Goal: Task Accomplishment & Management: Complete application form

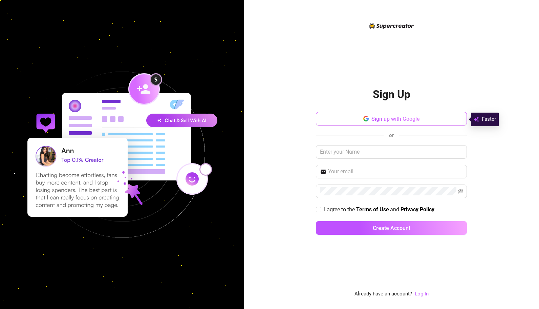
click at [384, 121] on span "Sign up with Google" at bounding box center [396, 119] width 48 height 6
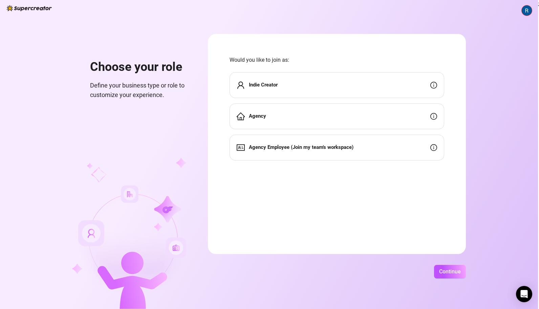
click at [432, 89] on div "Indie Creator" at bounding box center [337, 85] width 215 height 26
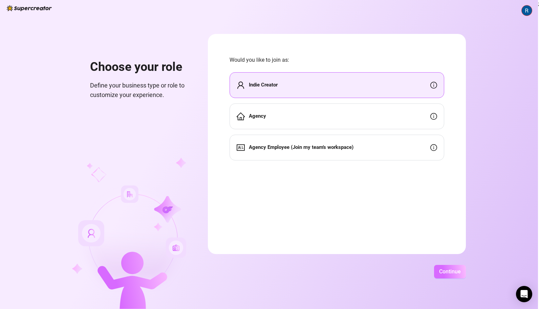
click at [450, 273] on span "Continue" at bounding box center [450, 271] width 22 height 6
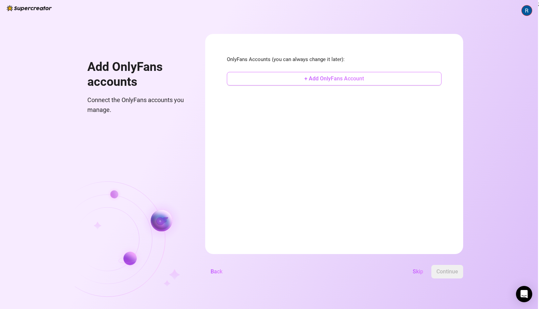
click at [358, 80] on span "+ Add OnlyFans Account" at bounding box center [335, 78] width 60 height 6
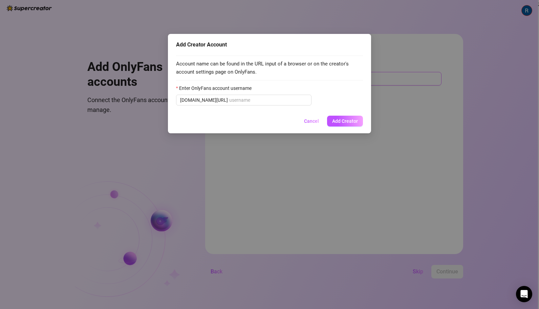
click at [358, 80] on div "Account name can be found in the URL input of a browser or on the creator's acc…" at bounding box center [269, 81] width 187 height 60
click at [235, 104] on span "[DOMAIN_NAME][URL]" at bounding box center [244, 100] width 136 height 11
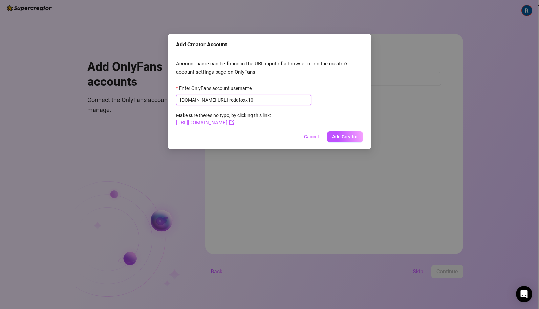
type input "reddfoxx10"
click at [345, 136] on span "Add Creator" at bounding box center [345, 136] width 26 height 5
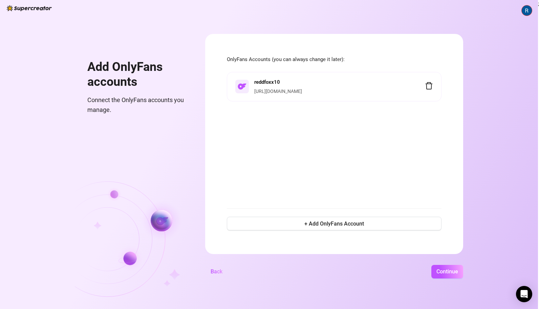
click at [272, 86] on div "reddfoxx10 [URL][DOMAIN_NAME]" at bounding box center [339, 86] width 171 height 17
click at [450, 273] on span "Continue" at bounding box center [448, 271] width 22 height 6
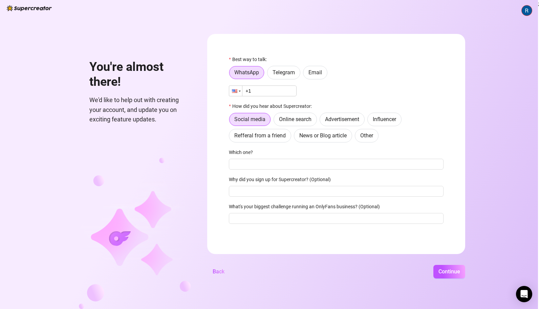
click at [239, 90] on div at bounding box center [240, 90] width 2 height 1
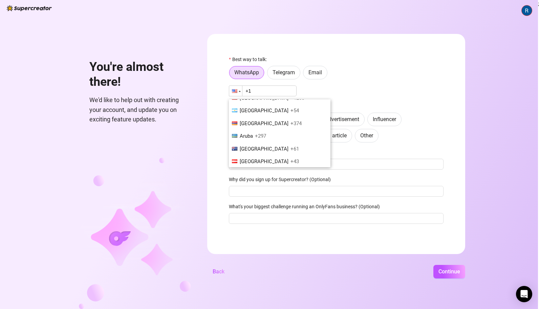
scroll to position [153, 0]
click at [254, 140] on li "[GEOGRAPHIC_DATA] +61" at bounding box center [280, 134] width 102 height 13
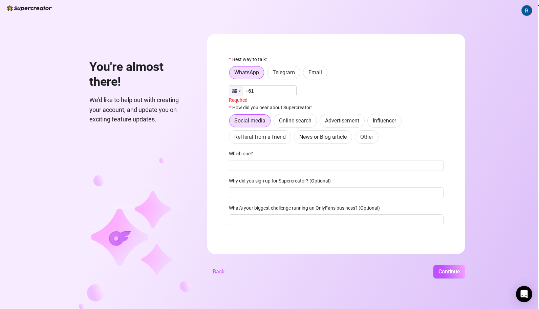
click at [280, 90] on input "+61" at bounding box center [263, 90] width 68 height 11
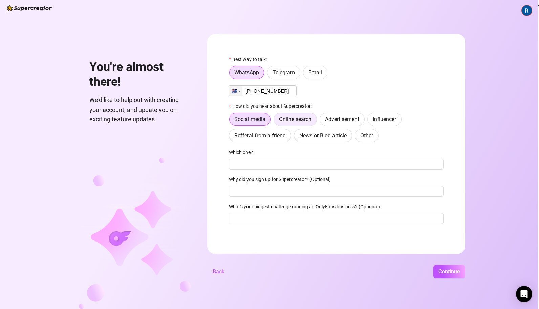
type input "[PHONE_NUMBER]"
click at [288, 120] on span "Online search" at bounding box center [295, 119] width 33 height 6
click at [276, 121] on input "Online search" at bounding box center [276, 121] width 0 height 0
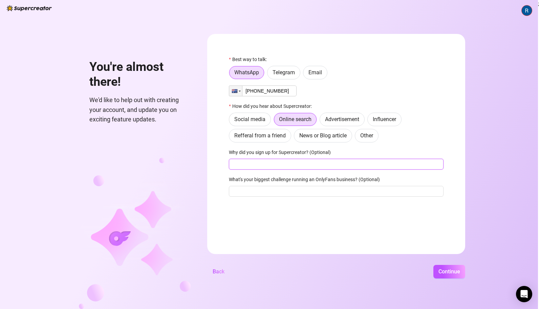
click at [264, 166] on input "Why did you sign up for Supercreator? (Optional)" at bounding box center [336, 164] width 215 height 11
type input "To respond to my fans and grow my interactions and revenue"
click at [257, 192] on input "What's your biggest challenge running an OnlyFans business? (Optional)" at bounding box center [336, 191] width 215 height 11
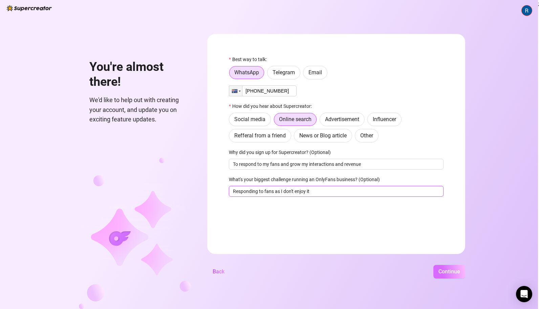
type input "Responding to fans as I don't enjoy it"
click at [448, 273] on span "Continue" at bounding box center [450, 271] width 22 height 6
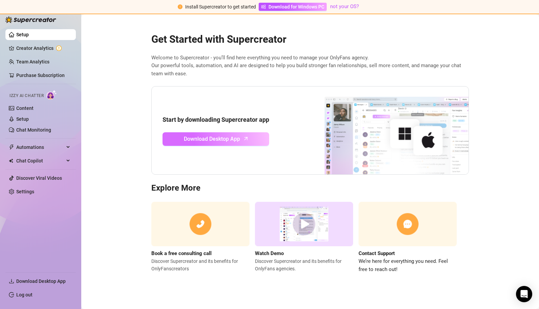
click at [226, 138] on span "Download Desktop App" at bounding box center [212, 138] width 56 height 8
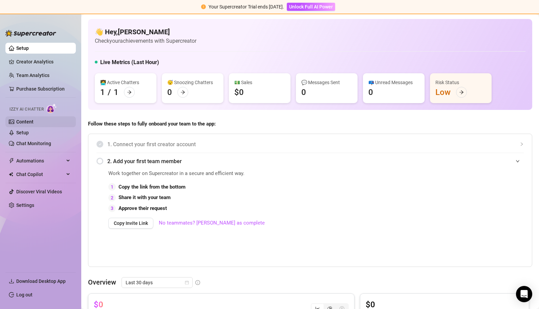
click at [30, 122] on link "Content" at bounding box center [24, 121] width 17 height 5
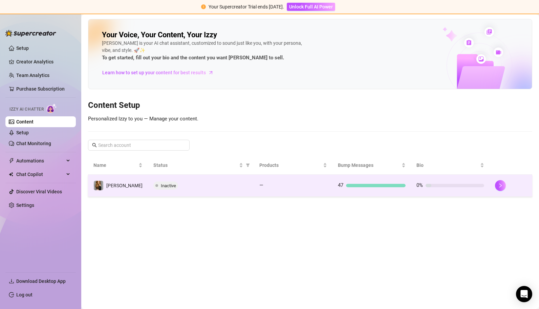
click at [164, 184] on span "Inactive" at bounding box center [168, 185] width 15 height 5
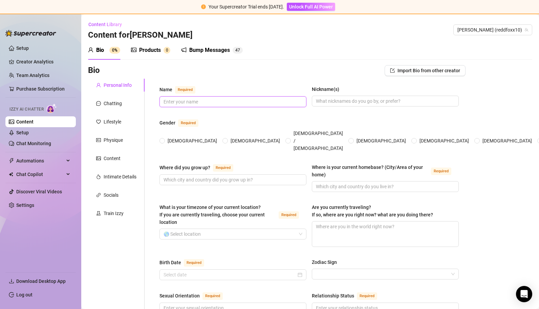
click at [246, 101] on input "Name Required" at bounding box center [233, 101] width 138 height 7
type input "[PERSON_NAME]"
type input "SOUTHPORT"
type input "[GEOGRAPHIC_DATA]"
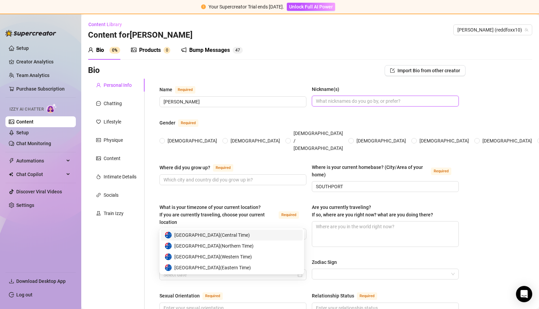
click at [339, 102] on input "Nickname(s)" at bounding box center [385, 100] width 138 height 7
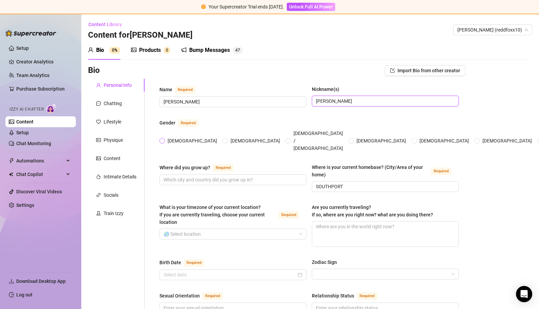
type input "[PERSON_NAME]"
click at [166, 137] on span "[DEMOGRAPHIC_DATA]" at bounding box center [192, 140] width 55 height 7
click at [164, 139] on input "[DEMOGRAPHIC_DATA]" at bounding box center [162, 141] width 3 height 4
radio input "true"
click at [199, 176] on input "Where did you grow up? Required" at bounding box center [233, 179] width 138 height 7
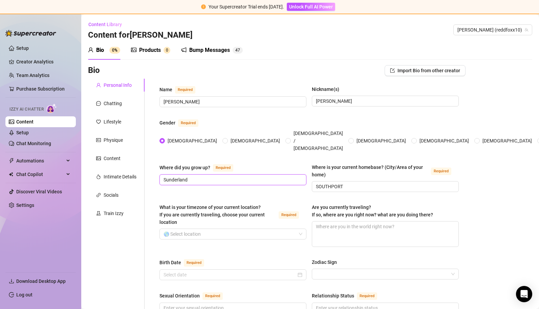
scroll to position [80, 0]
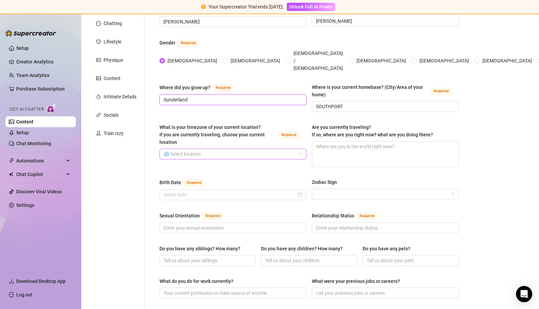
type input "Sunderland"
click at [252, 149] on input "What is your timezone of your current location? If you are currently traveling,…" at bounding box center [230, 154] width 133 height 10
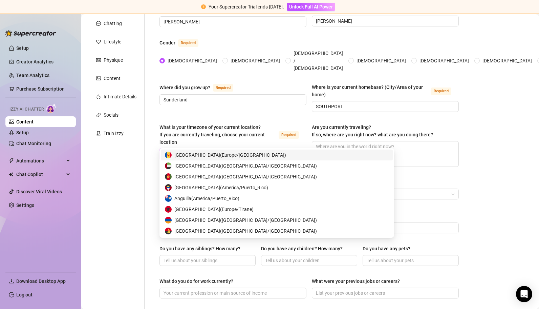
type input "au"
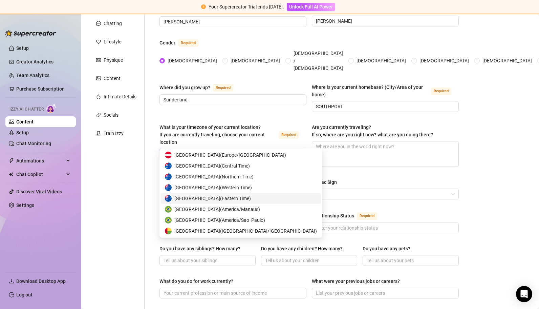
click at [199, 195] on span "Australia ( Eastern Time )" at bounding box center [212, 197] width 77 height 7
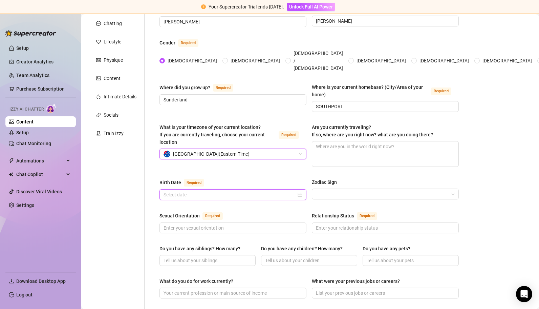
click at [194, 191] on input "Birth Date Required" at bounding box center [230, 194] width 133 height 7
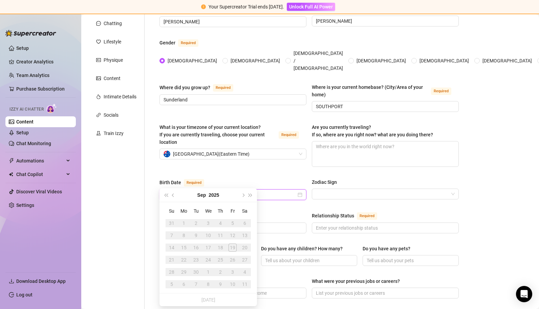
type input "[DATE]"
click at [240, 178] on div "Birth Date Required" at bounding box center [233, 183] width 147 height 11
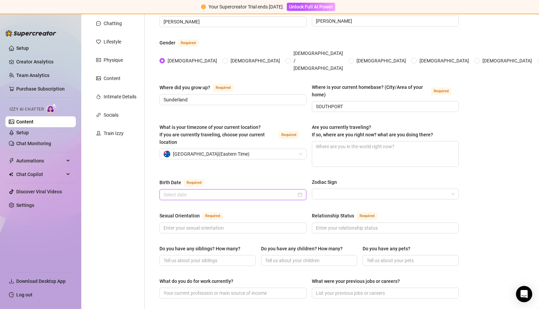
click at [187, 191] on input "Birth Date Required" at bounding box center [230, 194] width 133 height 7
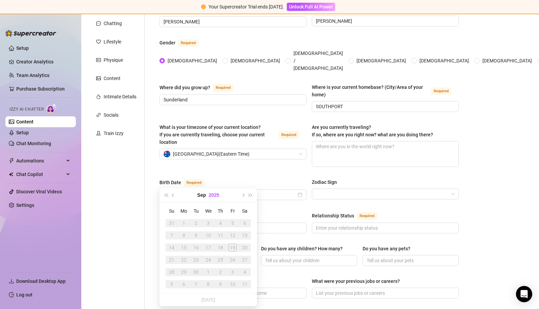
click at [217, 194] on button "2025" at bounding box center [214, 195] width 11 height 14
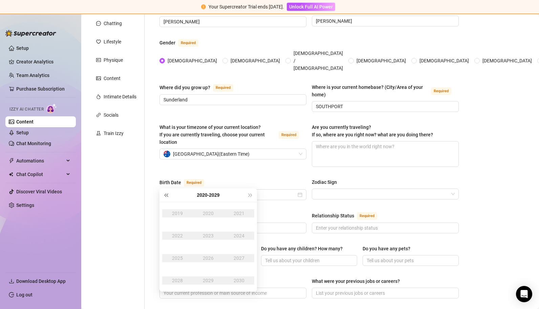
click at [166, 191] on button "Last year (Control + left)" at bounding box center [165, 195] width 7 height 14
click at [206, 209] on div "1990" at bounding box center [208, 213] width 20 height 8
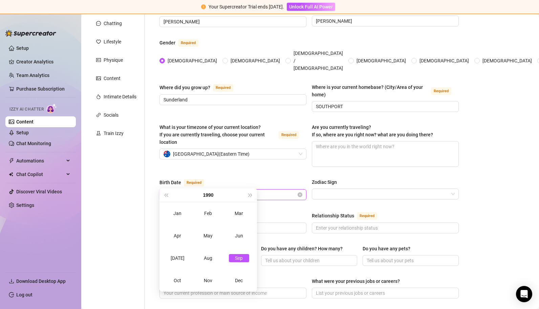
click at [190, 191] on input "[DATE]" at bounding box center [230, 194] width 133 height 7
click at [242, 258] on div "Sep" at bounding box center [239, 258] width 20 height 8
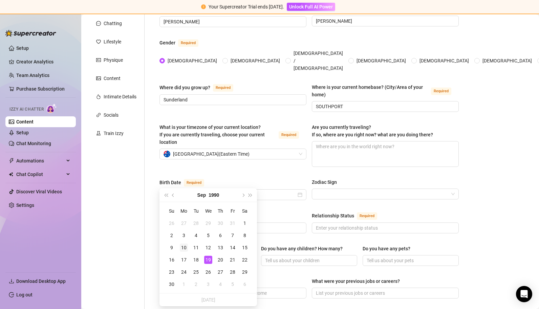
type input "[DATE]"
click at [186, 247] on div "10" at bounding box center [184, 247] width 8 height 8
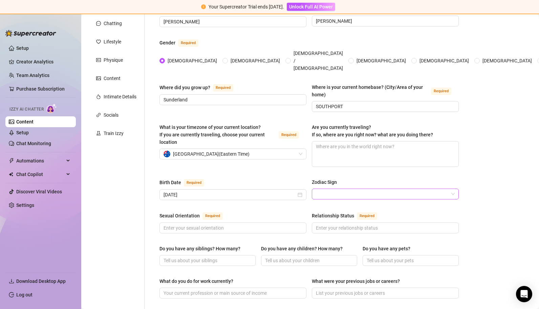
click at [362, 189] on input "Zodiac Sign" at bounding box center [382, 194] width 133 height 10
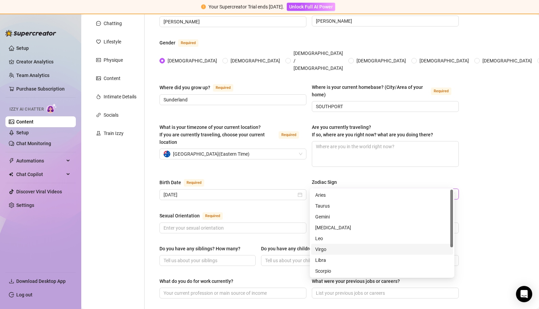
click at [337, 249] on div "Virgo" at bounding box center [382, 248] width 134 height 7
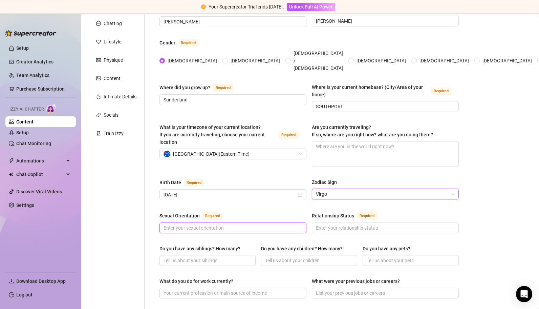
click at [226, 224] on input "Sexual Orientation Required" at bounding box center [233, 227] width 138 height 7
type input "[DEMOGRAPHIC_DATA]"
click at [360, 224] on input "Relationship Status Required" at bounding box center [385, 227] width 138 height 7
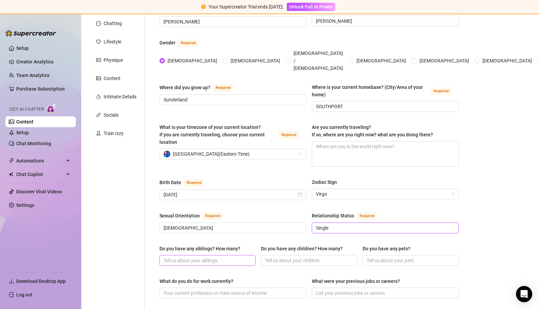
type input "Single"
click at [193, 256] on input "Do you have any siblings? How many?" at bounding box center [207, 259] width 87 height 7
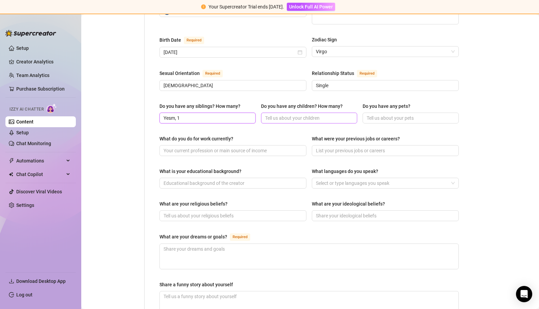
type input "Yesm, 1"
click at [314, 114] on input "Do you have any children? How many?" at bounding box center [308, 117] width 87 height 7
type input "No"
click at [390, 114] on input "Do you have any pets?" at bounding box center [410, 117] width 87 height 7
click at [380, 114] on input "Do you have any pets?" at bounding box center [410, 117] width 87 height 7
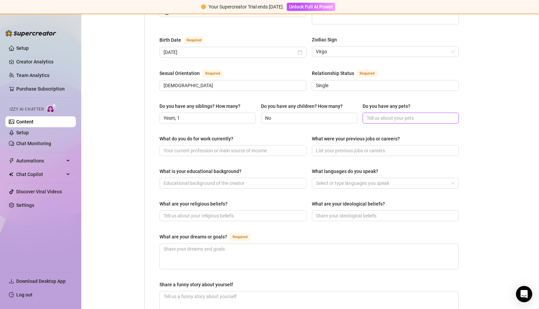
click at [380, 114] on input "Do you have any pets?" at bounding box center [410, 117] width 87 height 7
type input "2 cats 1 dog"
click at [235, 147] on input "What do you do for work currently?" at bounding box center [233, 150] width 138 height 7
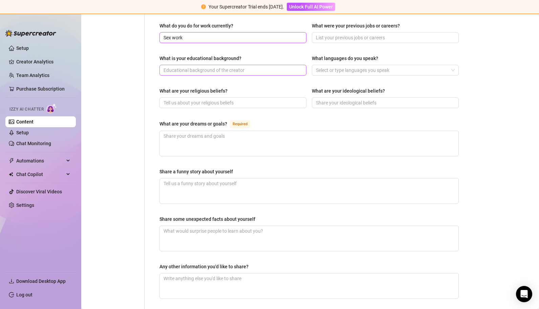
scroll to position [342, 0]
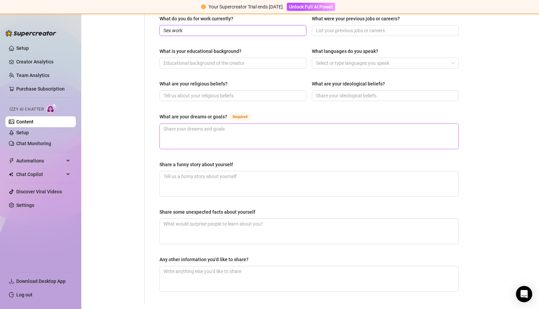
type input "Sex work"
click at [186, 129] on textarea "What are your dreams or goals? Required" at bounding box center [309, 136] width 299 height 25
type textarea "T"
type textarea "To"
type textarea "To b"
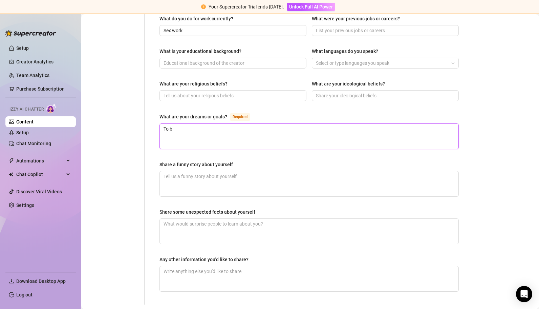
type textarea "To bu"
type textarea "To [PERSON_NAME]"
type textarea "To build"
type textarea "To build an"
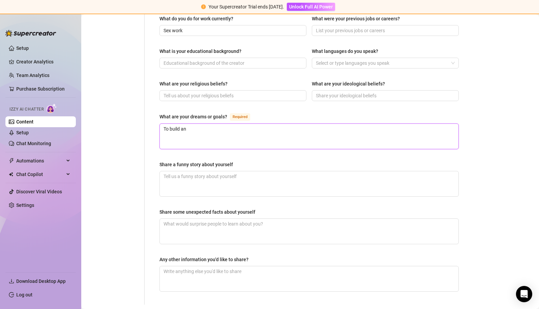
type textarea "To build an"
type textarea "To build an o"
type textarea "To build an on"
type textarea "To build an onl"
type textarea "To build an onlin"
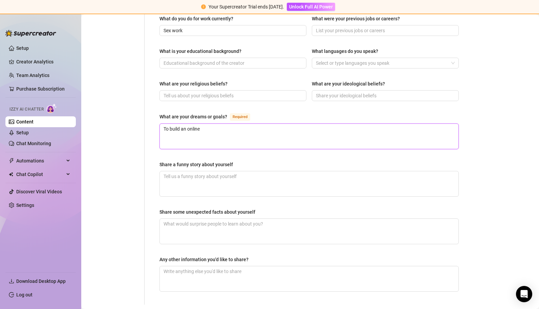
type textarea "To build an online"
type textarea "To build an online b"
type textarea "To build an online bu"
type textarea "To build an online busi"
type textarea "To build an online busien"
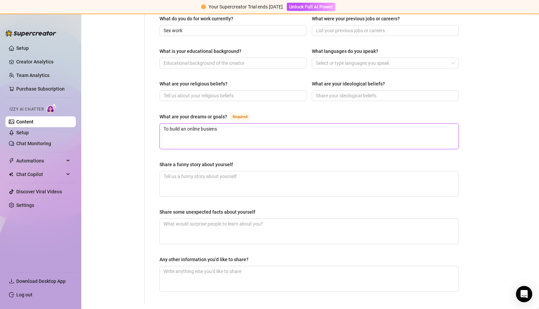
type textarea "To build an online busienss"
type textarea "To build an online busienss tha"
type textarea "To build an online busienss that"
type textarea "To build an online busienss"
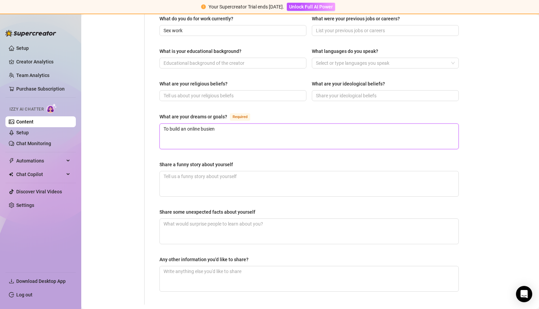
type textarea "To build an online busie"
type textarea "To build an online busi"
type textarea "To build an online busin"
type textarea "To build an online businr"
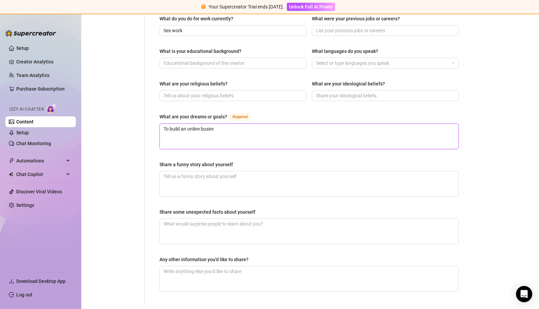
type textarea "To build an online busin"
type textarea "To build an online busine"
type textarea "To build an online busines"
type textarea "To build an online business"
type textarea "To build an online business t"
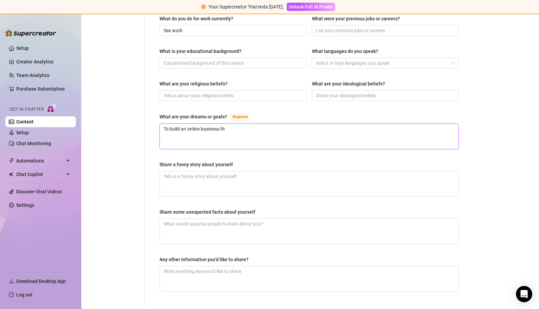
type textarea "To build an online business tha"
type textarea "To build an online business that"
type textarea "To build an online business that a"
type textarea "To build an online business that al"
type textarea "To build an online business that all"
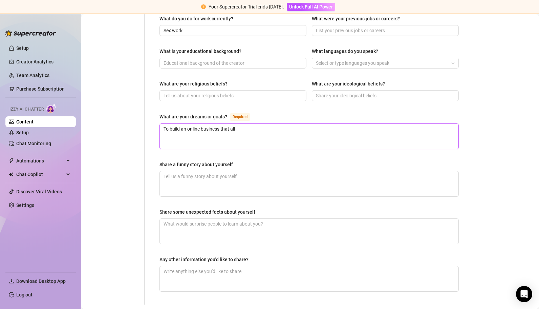
type textarea "To build an online business that allo"
type textarea "To build an online business that allow"
type textarea "To build an online business that allows"
type textarea "To build an online business that allows m"
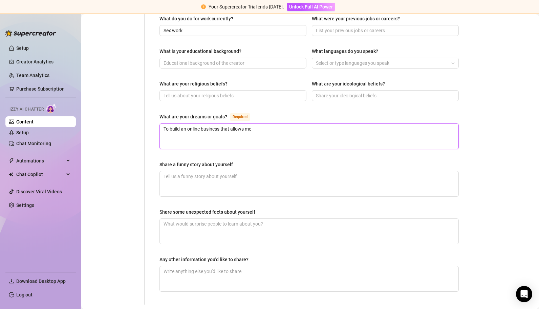
type textarea "To build an online business that allows me"
type textarea "To build an online business that allows me t"
type textarea "To build an online business that allows me to"
type textarea "To build an online business that allows me to b"
type textarea "To build an online business that allows me to bu"
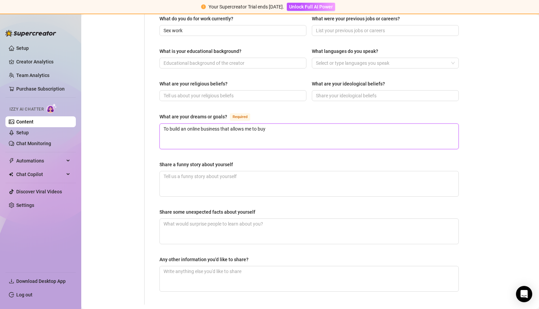
type textarea "To build an online business that allows me to buy"
type textarea "To build an online business that allows me to buy p"
type textarea "To build an online business that allows me to buy pr"
type textarea "To build an online business that allows me to buy pro"
type textarea "To build an online business that allows me to buy prop"
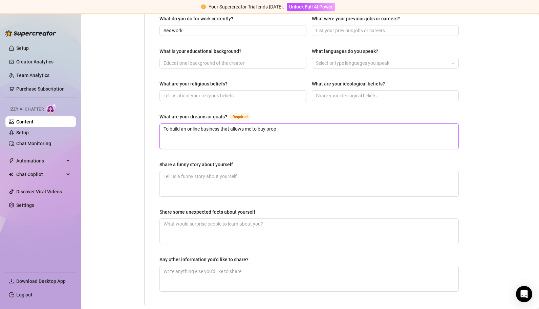
type textarea "To build an online business that allows me to buy prope"
type textarea "To build an online business that allows me to buy proper"
type textarea "To build an online business that allows me to buy propertiu"
type textarea "To build an online business that allows me to buy propertiue"
type textarea "To build an online business that allows me to buy propertiues"
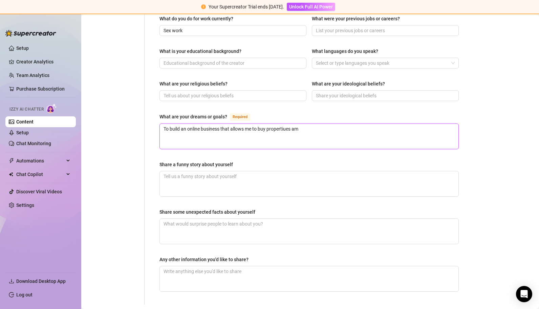
type textarea "To build an online business that allows me to buy propertiues amn"
type textarea "To build an online business that allows me to buy propertiues amnd"
type textarea "To build an online business that allows me to buy properti"
type textarea "To build an online business that allows me to buy propert"
type textarea "To build an online business that allows me to buy proper"
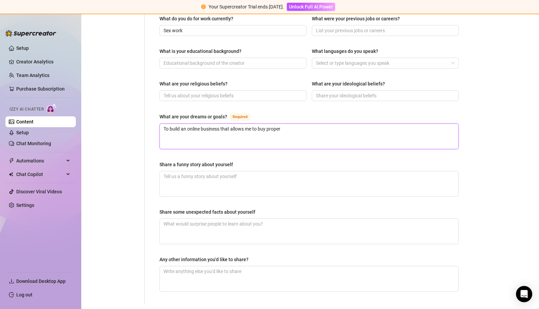
type textarea "To build an online business that allows me to buy propert"
type textarea "To build an online business that allows me to buy properti"
type textarea "To build an online business that allows me to buy propertie"
type textarea "To build an online business that allows me to buy properties"
type textarea "To build an online business that allows me to buy properties a"
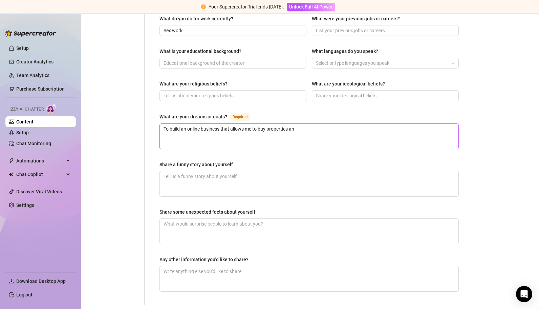
type textarea "To build an online business that allows me to buy properties and"
type textarea "To build an online business that allows me to buy properties and i"
type textarea "To build an online business that allows me to buy properties and in"
type textarea "To build an online business that allows me to buy properties and inv"
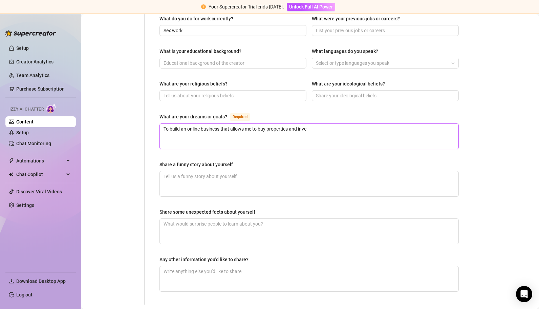
type textarea "To build an online business that allows me to buy properties and invet"
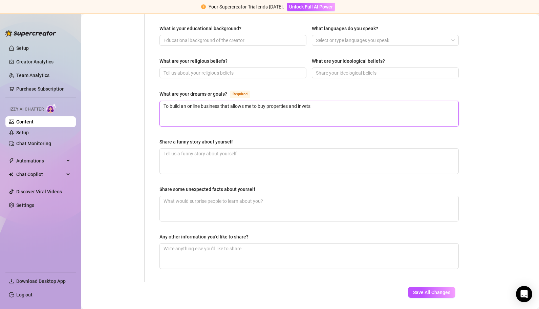
type textarea "To build an online business that allows me to buy properties and invet"
type textarea "To build an online business that allows me to buy properties and inve"
type textarea "To build an online business that allows me to buy properties and inves"
type textarea "To build an online business that allows me to buy properties and invest"
click at [191, 148] on textarea "Share a funny story about yourself" at bounding box center [309, 160] width 299 height 25
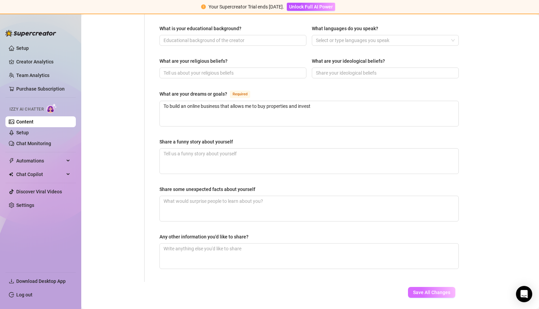
click at [425, 289] on span "Save All Changes" at bounding box center [431, 291] width 37 height 5
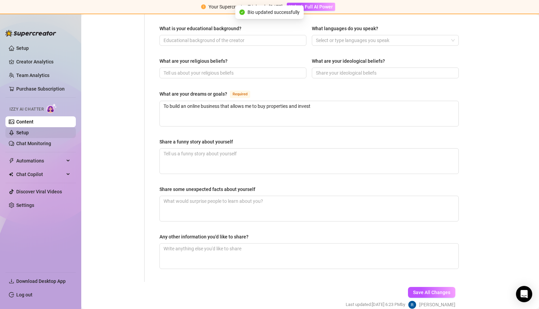
click at [22, 130] on link "Setup" at bounding box center [22, 132] width 13 height 5
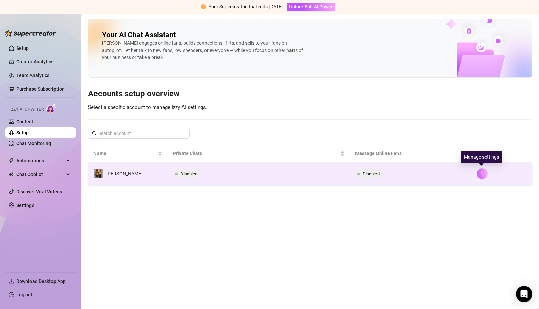
click at [482, 172] on icon "right" at bounding box center [482, 173] width 2 height 4
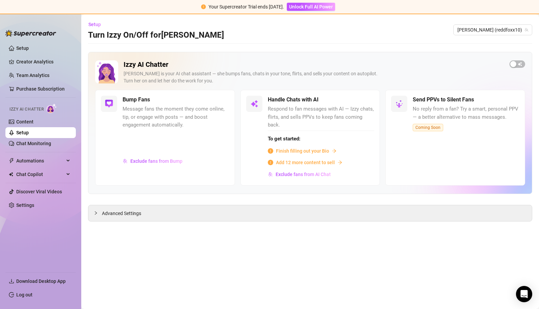
click at [303, 147] on span "Finish filling out your Bio" at bounding box center [302, 150] width 53 height 7
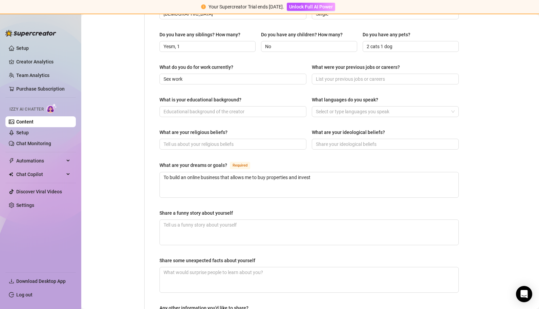
scroll to position [318, 0]
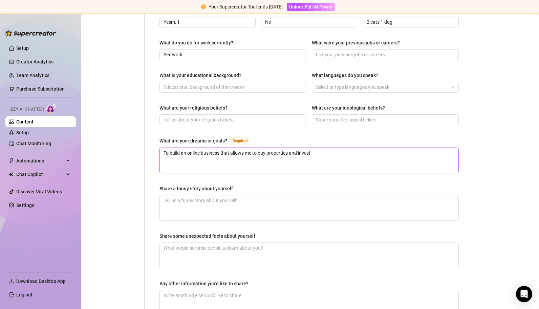
click at [330, 148] on textarea "To build an online business that allows me to buy properties and invest" at bounding box center [309, 160] width 299 height 25
type textarea "To build an online business that allows me to buy properties and invest"
type textarea "To build an online business that allows me to buy properties and invest."
click at [338, 195] on textarea "Share a funny story about yourself" at bounding box center [309, 207] width 299 height 25
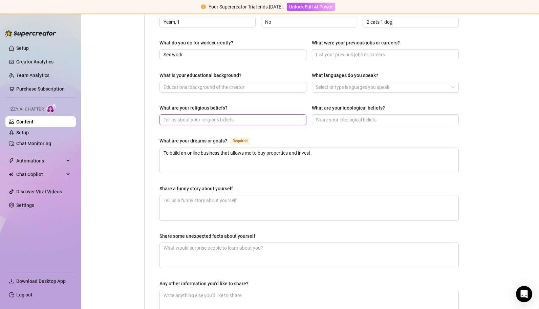
click at [240, 116] on input "What are your religious beliefs?" at bounding box center [233, 119] width 138 height 7
type input "spiritual"
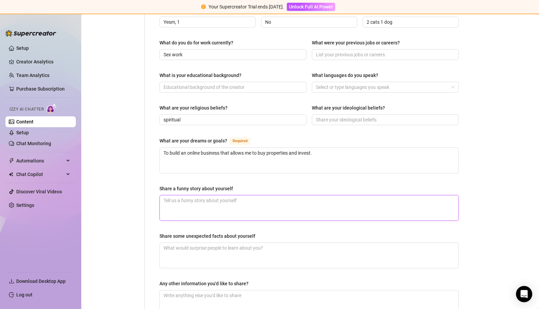
click at [181, 195] on textarea "Share a funny story about yourself" at bounding box center [309, 207] width 299 height 25
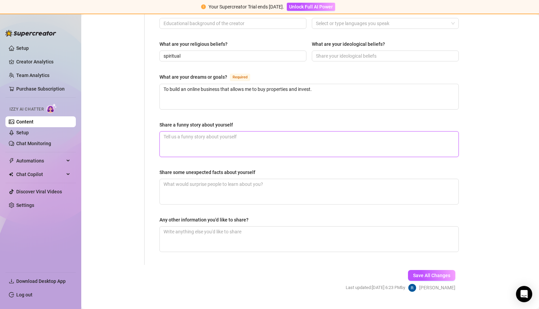
scroll to position [382, 0]
click at [421, 272] on span "Save All Changes" at bounding box center [431, 274] width 37 height 5
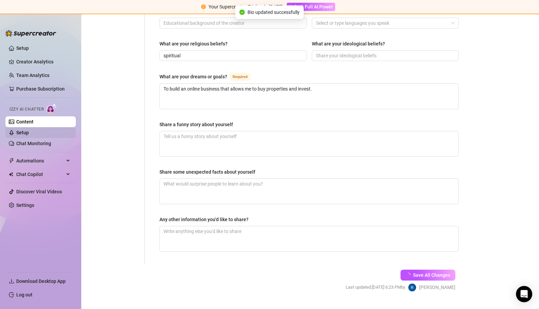
click at [19, 130] on link "Setup" at bounding box center [22, 132] width 13 height 5
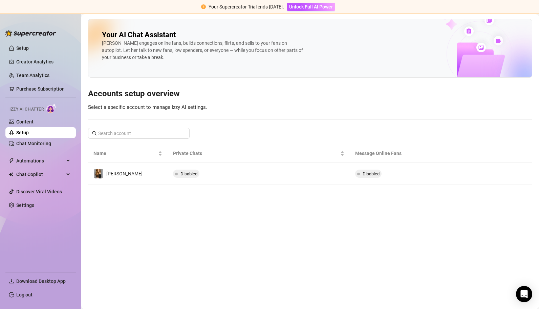
drag, startPoint x: 182, startPoint y: 172, endPoint x: 367, endPoint y: 242, distance: 197.3
click at [367, 242] on main "Your AI Chat Assistant [PERSON_NAME] engages online fans, builds connections, f…" at bounding box center [310, 161] width 458 height 294
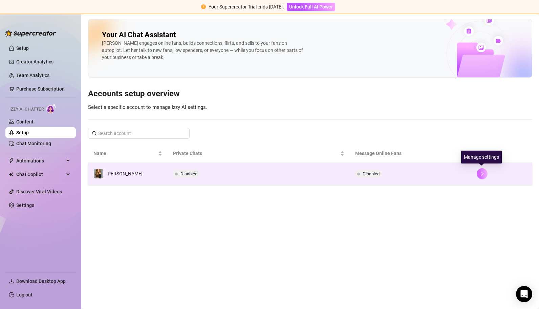
click at [482, 174] on icon "right" at bounding box center [482, 173] width 5 height 5
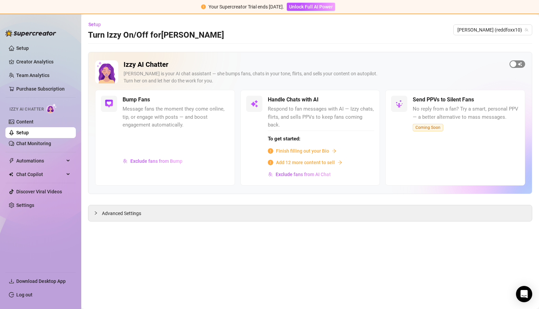
click at [518, 66] on span "button" at bounding box center [518, 63] width 16 height 7
click at [363, 101] on div "button" at bounding box center [363, 100] width 6 height 6
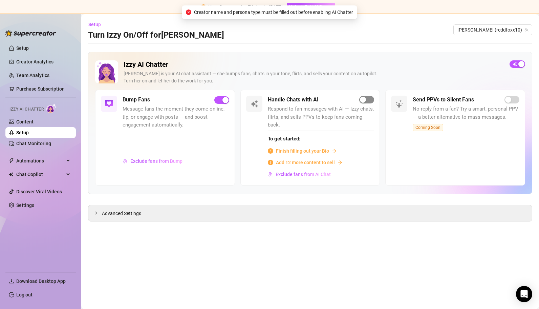
click at [363, 101] on div "button" at bounding box center [363, 100] width 6 height 6
click at [100, 209] on div at bounding box center [98, 212] width 8 height 7
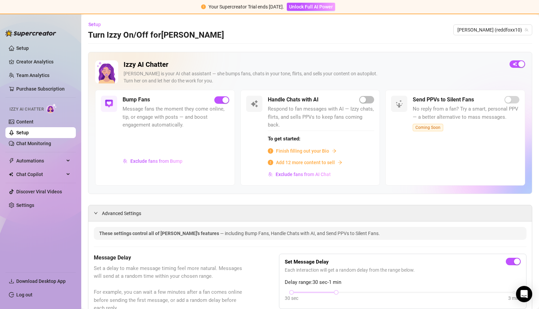
click at [300, 150] on span "Finish filling out your Bio" at bounding box center [302, 150] width 53 height 7
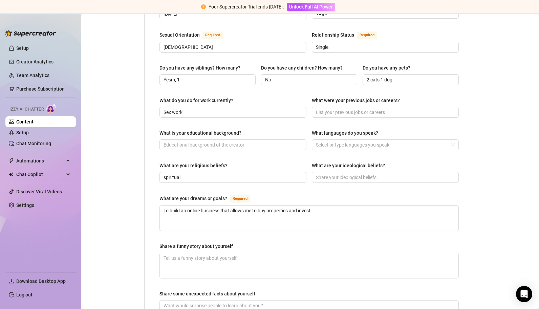
scroll to position [261, 0]
click at [368, 140] on div at bounding box center [381, 144] width 137 height 9
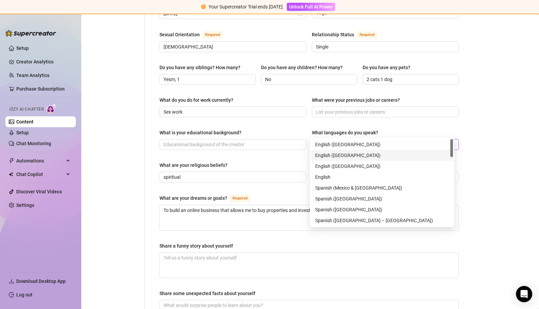
click at [329, 155] on div "English ([GEOGRAPHIC_DATA])" at bounding box center [382, 154] width 134 height 7
click at [327, 108] on input "What were your previous jobs or careers?" at bounding box center [385, 111] width 138 height 7
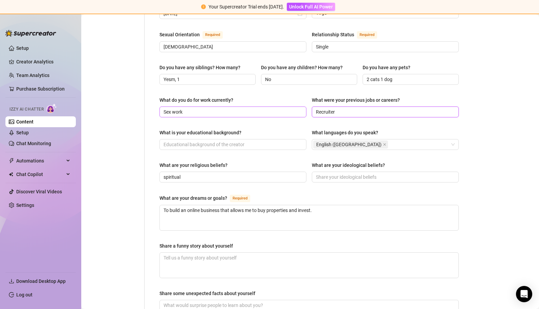
type input "Recruiter"
click at [211, 108] on input "Sex work" at bounding box center [233, 111] width 138 height 7
type input "Sex work and content creation"
click at [206, 141] on input "What is your educational background?" at bounding box center [233, 144] width 138 height 7
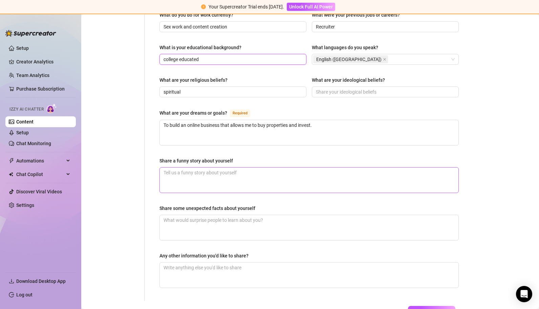
type input "college educated"
click at [220, 167] on textarea "Share a funny story about yourself" at bounding box center [309, 179] width 299 height 25
type textarea "I"
type textarea "I o"
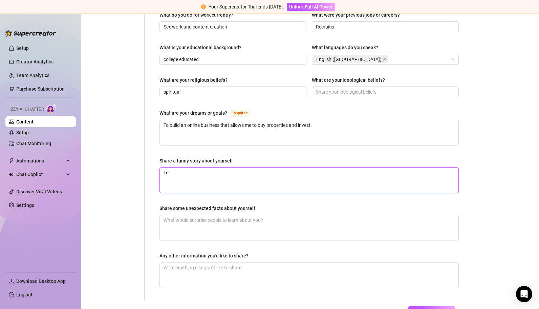
type textarea "I on"
type textarea "I onc"
type textarea "I once"
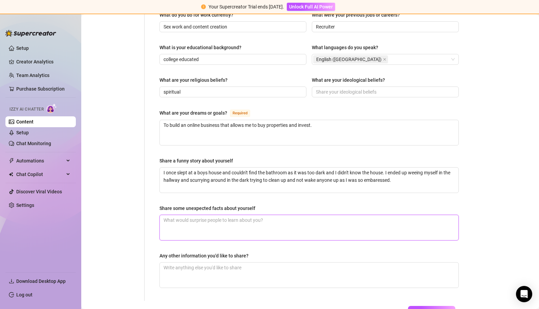
click at [195, 215] on textarea "Share some unexpected facts about yourself" at bounding box center [309, 227] width 299 height 25
click at [255, 215] on textarea "I have a heart shaped uterus," at bounding box center [309, 227] width 299 height 25
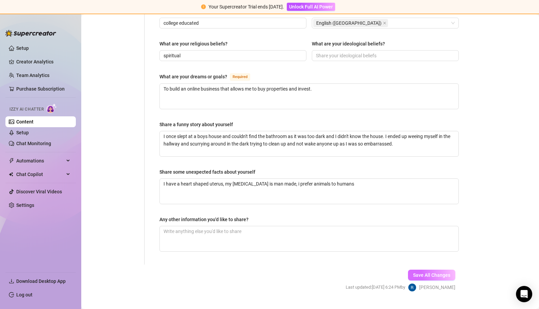
click at [422, 272] on span "Save All Changes" at bounding box center [431, 274] width 37 height 5
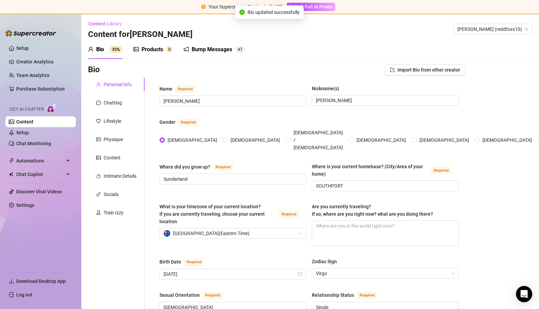
scroll to position [0, 0]
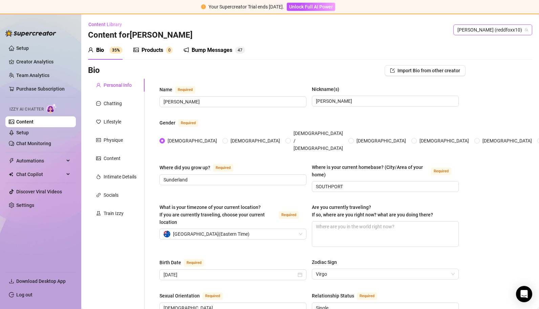
click at [524, 30] on div "[PERSON_NAME] (reddfoxx10)" at bounding box center [493, 29] width 79 height 11
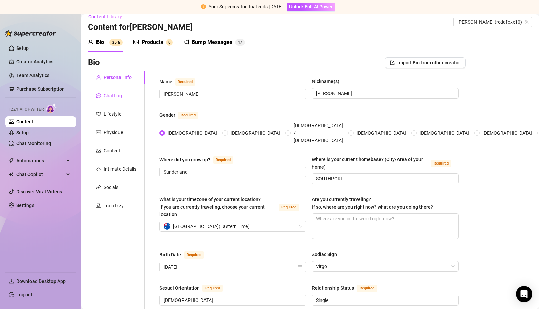
click at [113, 96] on div "Chatting" at bounding box center [113, 95] width 18 height 7
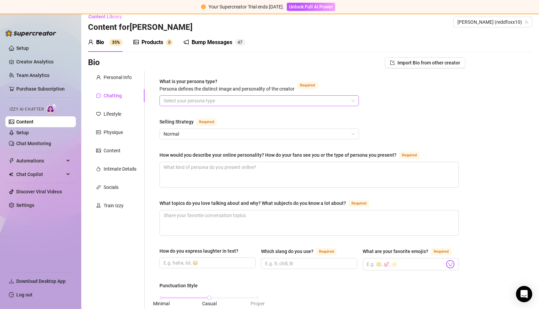
click at [225, 100] on input "What is your persona type? [PERSON_NAME] defines the distinct image and persona…" at bounding box center [256, 101] width 185 height 10
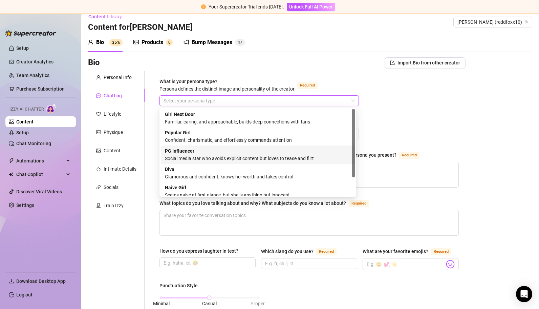
scroll to position [23, 0]
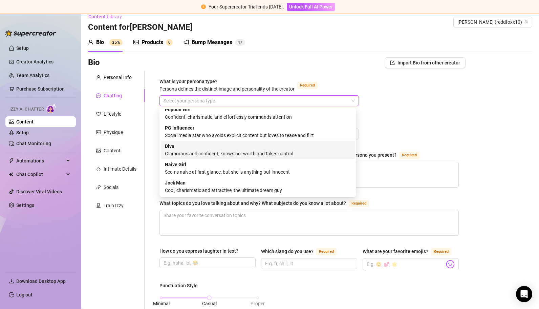
click at [196, 150] on div "Glamorous and confident, knows her worth and takes control" at bounding box center [258, 153] width 186 height 7
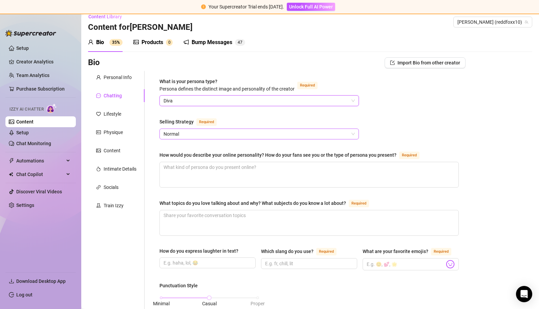
click at [205, 136] on span "Normal" at bounding box center [259, 134] width 191 height 10
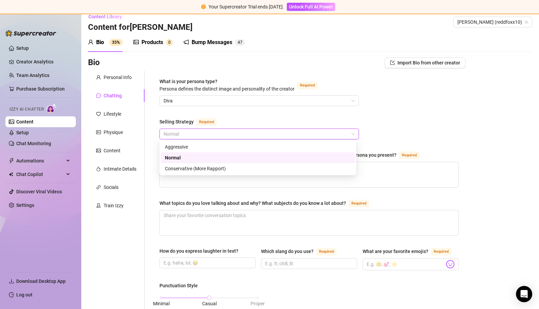
click at [205, 136] on span "Normal" at bounding box center [259, 134] width 191 height 10
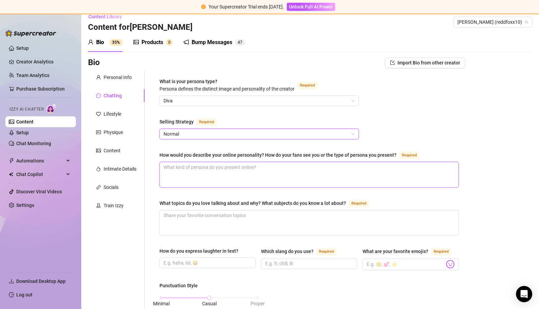
click at [206, 172] on textarea "How would you describe your online personality? How do your fans see you or the…" at bounding box center [309, 174] width 299 height 25
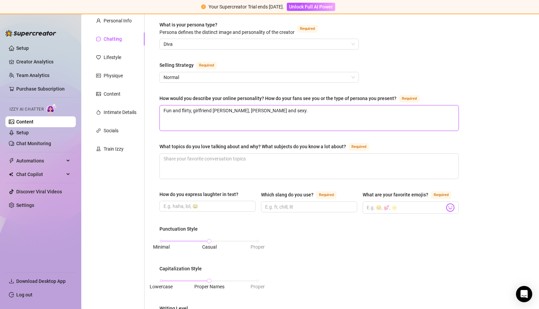
scroll to position [65, 0]
click at [206, 172] on textarea "What topics do you love talking about and why? What subjects do you know a lot …" at bounding box center [309, 165] width 299 height 25
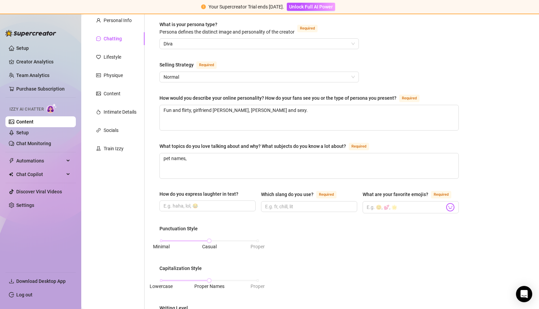
click at [280, 103] on div "How would you describe your online personality? How do your fans see you or the…" at bounding box center [309, 99] width 299 height 11
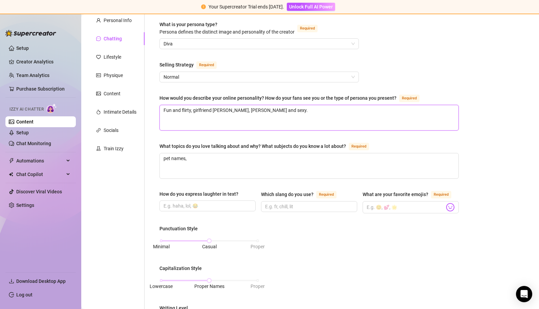
click at [278, 112] on textarea "Fun and flirty, girlfriend [PERSON_NAME], [PERSON_NAME] and sexy." at bounding box center [309, 117] width 299 height 25
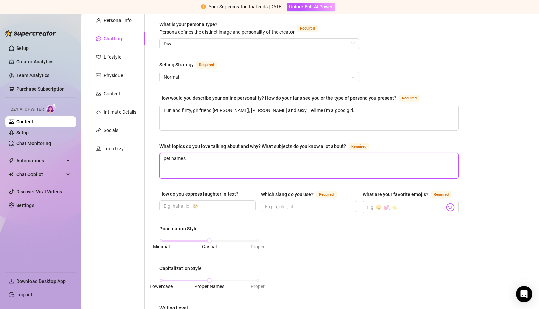
click at [245, 161] on textarea "pet names," at bounding box center [309, 165] width 299 height 25
click at [207, 205] on input "How do you express laughter in text?" at bounding box center [207, 205] width 87 height 7
drag, startPoint x: 207, startPoint y: 205, endPoint x: 178, endPoint y: 203, distance: 29.2
click at [178, 203] on input "How do you express laughter in text?" at bounding box center [207, 205] width 87 height 7
drag, startPoint x: 210, startPoint y: 205, endPoint x: 170, endPoint y: 203, distance: 40.4
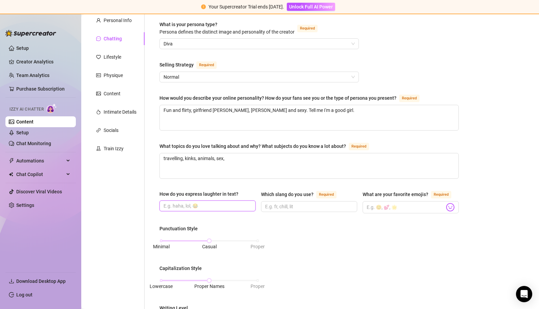
click at [170, 203] on input "How do you express laughter in text?" at bounding box center [207, 205] width 87 height 7
click at [298, 205] on input "Which slang do you use? Required" at bounding box center [308, 206] width 87 height 7
click at [446, 204] on img at bounding box center [450, 207] width 9 height 9
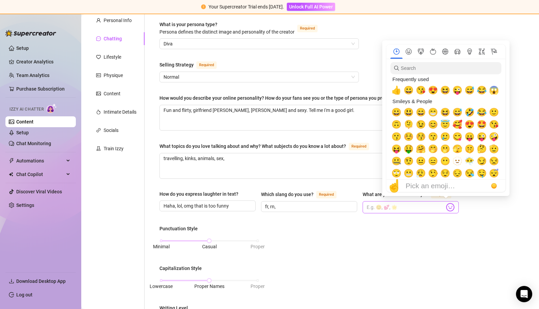
click at [446, 203] on img at bounding box center [450, 207] width 9 height 9
click at [470, 125] on span "😍" at bounding box center [470, 124] width 10 height 9
click at [496, 124] on span "😘" at bounding box center [494, 124] width 10 height 9
click at [471, 111] on span "🤣" at bounding box center [470, 111] width 10 height 9
click at [421, 150] on span "🤗" at bounding box center [421, 148] width 10 height 9
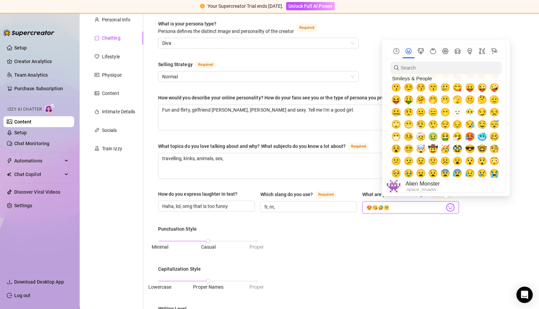
scroll to position [137, 0]
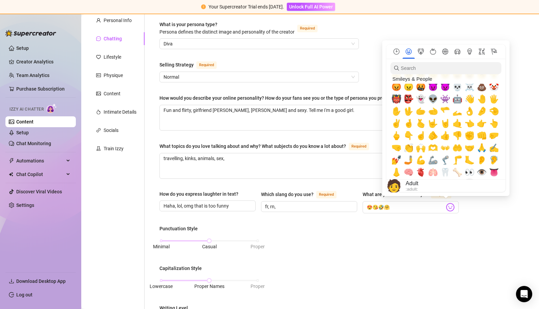
scroll to position [242, 0]
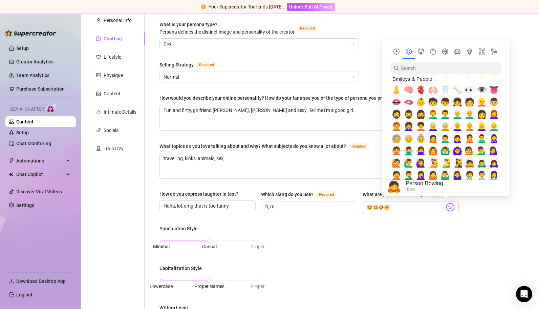
click at [496, 170] on span "👩‍⚕️" at bounding box center [494, 174] width 10 height 9
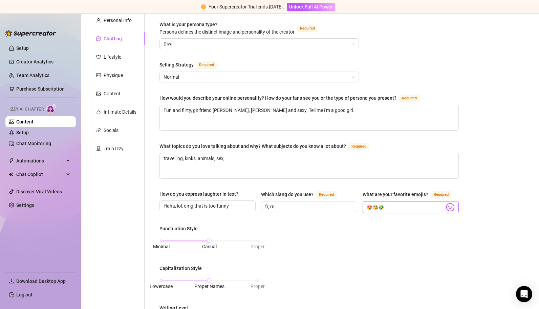
click at [446, 203] on img at bounding box center [450, 207] width 9 height 9
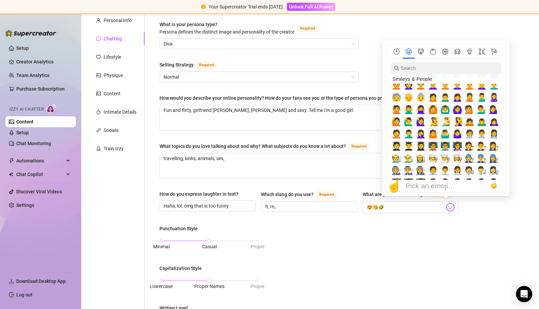
click at [495, 110] on div "Bio Import Bio from other creator Personal Info Chatting Lifestyle Physique Con…" at bounding box center [310, 283] width 444 height 566
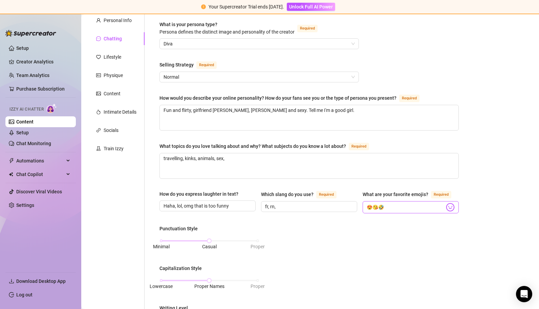
click at [449, 206] on img at bounding box center [450, 207] width 9 height 9
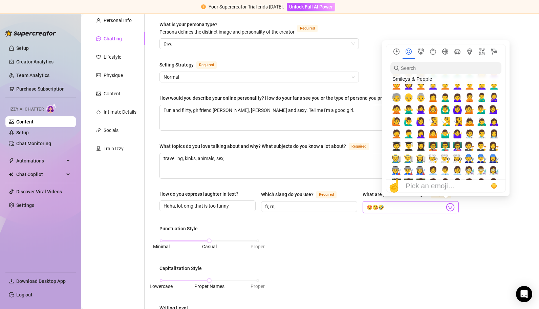
click at [446, 203] on img at bounding box center [450, 207] width 9 height 9
click at [386, 243] on div "Punctuation Style Minimal Casual Proper Capitalization Style Lowercase Proper N…" at bounding box center [309, 309] width 299 height 168
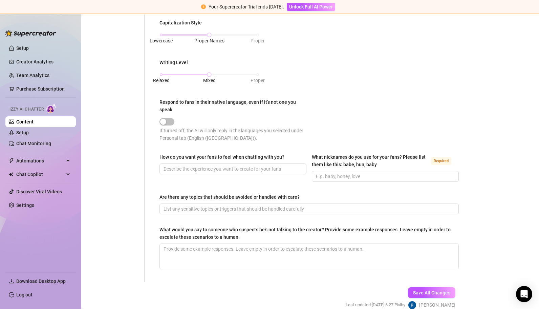
scroll to position [339, 0]
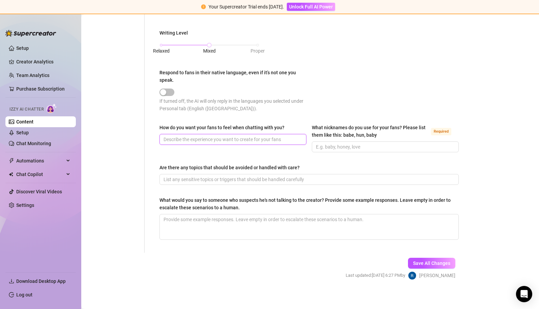
click at [246, 139] on input "How do you want your fans to feel when chatting with you?" at bounding box center [233, 139] width 138 height 7
click at [375, 143] on input "What nicknames do you use for your fans? Please list them like this: babe, hun,…" at bounding box center [385, 146] width 138 height 7
click at [214, 176] on input "Are there any topics that should be avoided or handled with care?" at bounding box center [309, 178] width 290 height 7
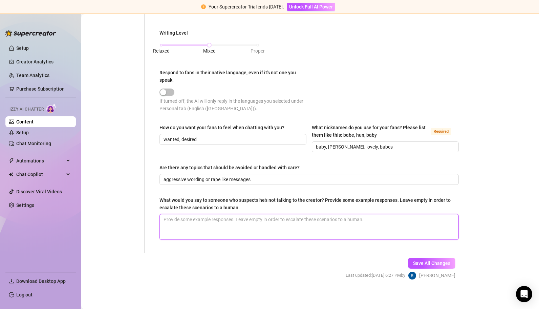
click at [232, 221] on textarea "What would you say to someone who suspects he's not talking to the creator? Pro…" at bounding box center [309, 226] width 299 height 25
click at [433, 260] on span "Save All Changes" at bounding box center [431, 262] width 37 height 5
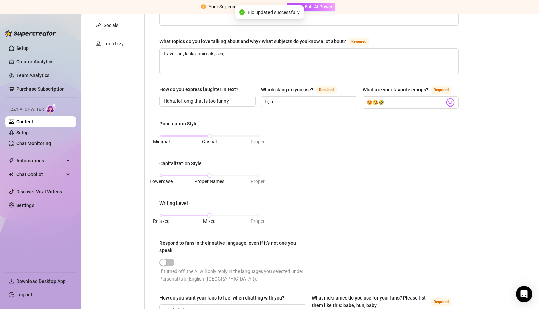
scroll to position [0, 0]
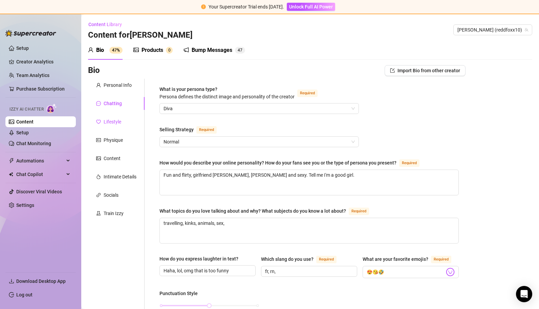
click at [117, 124] on div "Lifestyle" at bounding box center [113, 121] width 18 height 7
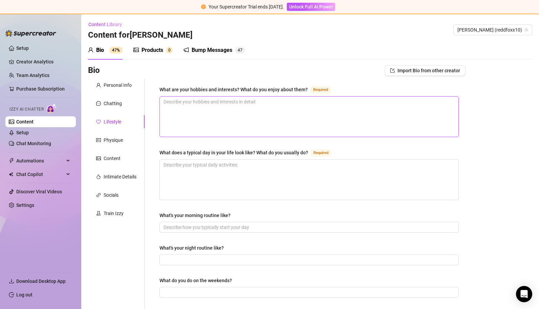
click at [211, 105] on textarea "What are your hobbies and interests? What do you enjoy about them? Required" at bounding box center [309, 117] width 299 height 40
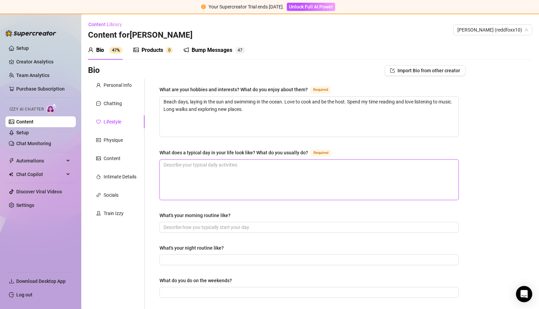
click at [232, 169] on textarea "What does a typical day in your life look like? What do you usually do? Required" at bounding box center [309, 180] width 299 height 40
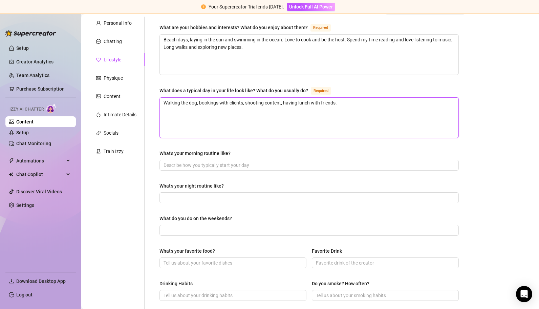
scroll to position [71, 0]
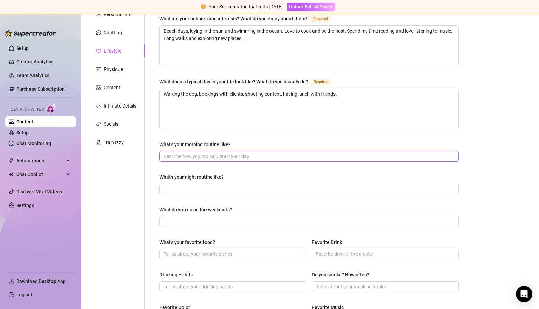
click at [221, 157] on input "What's your morning routine like?" at bounding box center [309, 155] width 290 height 7
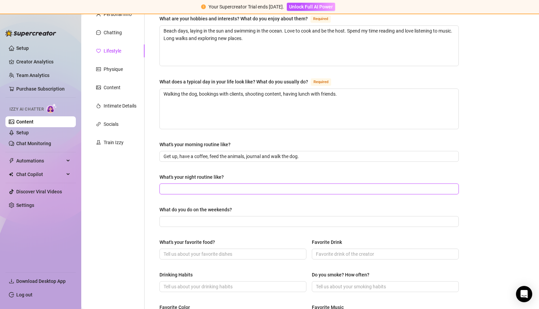
click at [207, 188] on input "What's your night routine like?" at bounding box center [309, 188] width 290 height 7
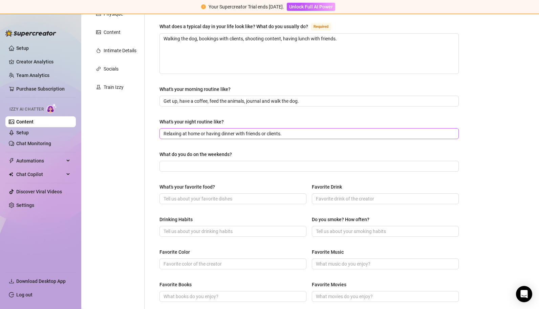
scroll to position [126, 0]
click at [244, 165] on input "What do you do on the weekends?" at bounding box center [309, 165] width 290 height 7
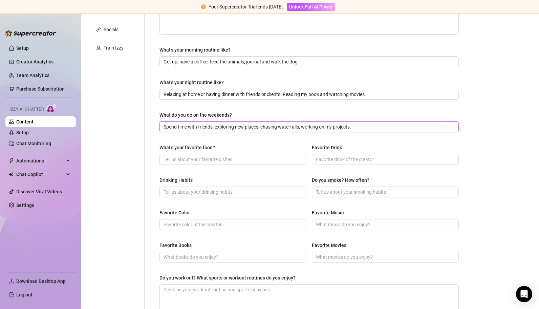
scroll to position [166, 0]
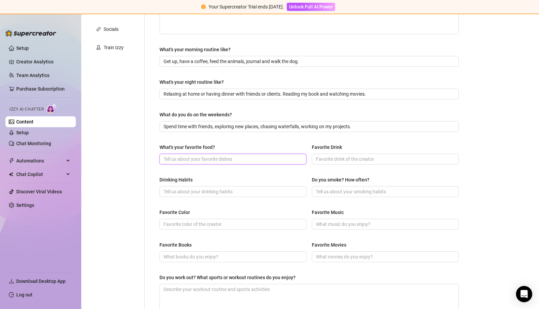
click at [232, 160] on input "What's your favorite food?" at bounding box center [233, 158] width 138 height 7
click at [330, 157] on input "Favorite Drink" at bounding box center [385, 158] width 138 height 7
click at [289, 190] on input "Drinking Habits" at bounding box center [233, 191] width 138 height 7
click at [378, 189] on input "Do you smoke? How often?" at bounding box center [385, 191] width 138 height 7
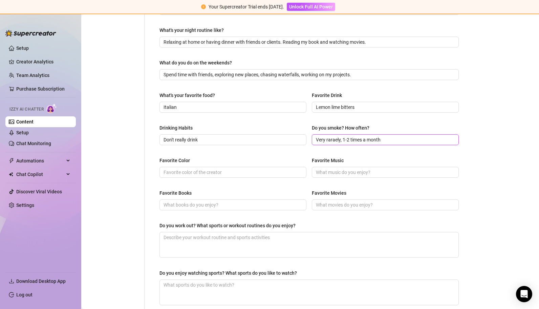
scroll to position [218, 0]
click at [277, 171] on input "Favorite Color" at bounding box center [233, 171] width 138 height 7
click at [335, 170] on input "Favorite Music" at bounding box center [385, 171] width 138 height 7
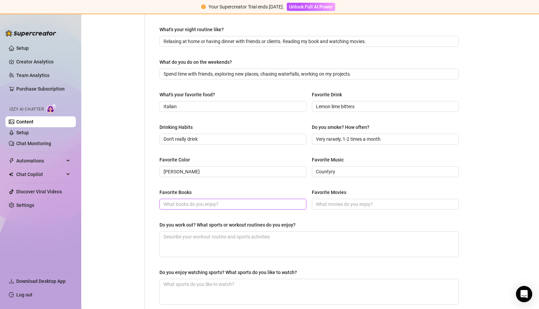
click at [227, 200] on input "Favorite Books" at bounding box center [233, 203] width 138 height 7
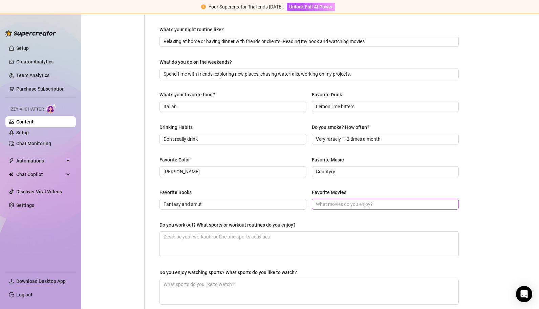
click at [327, 201] on input "Favorite Movies" at bounding box center [385, 203] width 138 height 7
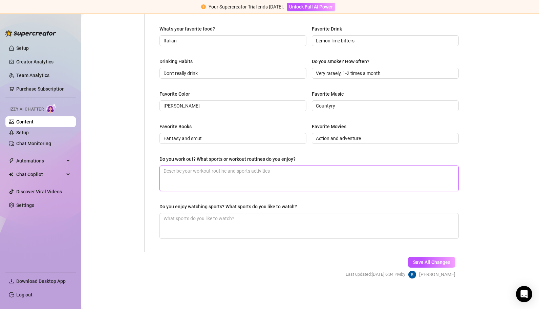
click at [243, 178] on textarea "Do you work out? What sports or workout routines do you enjoy?" at bounding box center [309, 178] width 299 height 25
click at [205, 214] on textarea "Do you enjoy watching sports? What sports do you like to watch?" at bounding box center [309, 225] width 299 height 25
click at [417, 260] on span "Save All Changes" at bounding box center [431, 261] width 37 height 5
click at [436, 263] on button "Save All Changes" at bounding box center [431, 261] width 47 height 11
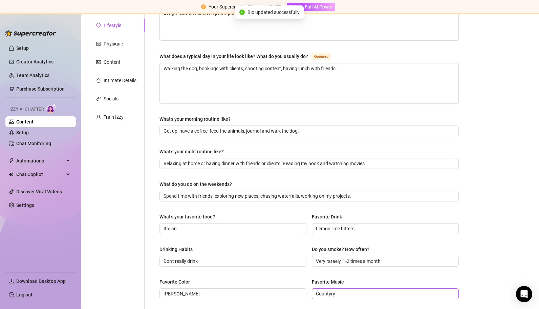
scroll to position [0, 0]
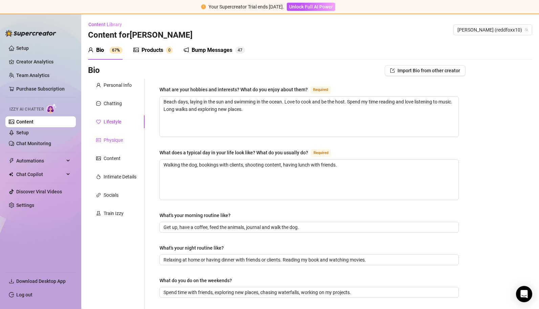
click at [108, 141] on div "Physique" at bounding box center [113, 139] width 19 height 7
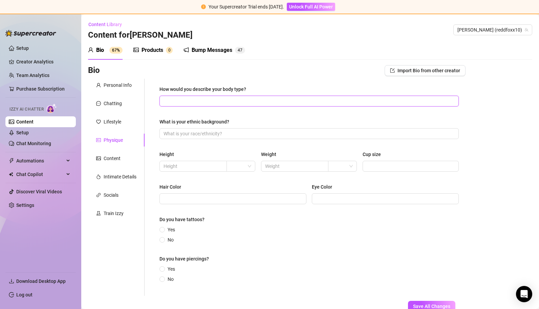
click at [198, 98] on input "How would you describe your body type?" at bounding box center [309, 100] width 290 height 7
click at [194, 134] on input "What is your ethnic background?" at bounding box center [309, 133] width 290 height 7
click at [182, 165] on input "text" at bounding box center [193, 165] width 58 height 7
click at [242, 166] on input "search" at bounding box center [238, 166] width 15 height 10
click at [232, 190] on div "ft" at bounding box center [240, 190] width 18 height 7
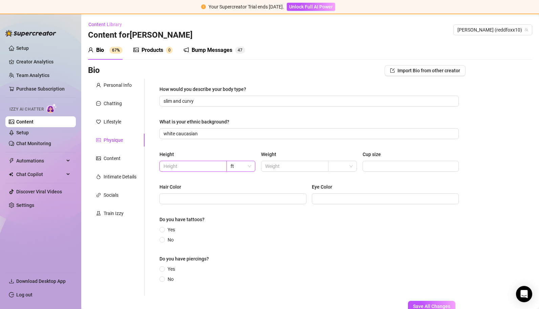
click at [189, 167] on input "text" at bounding box center [193, 165] width 58 height 7
click at [283, 164] on input "text" at bounding box center [294, 165] width 58 height 7
click at [341, 167] on input "search" at bounding box center [339, 166] width 15 height 10
click at [337, 178] on div "kg" at bounding box center [340, 179] width 18 height 7
click at [402, 165] on input "Cup size" at bounding box center [410, 165] width 87 height 7
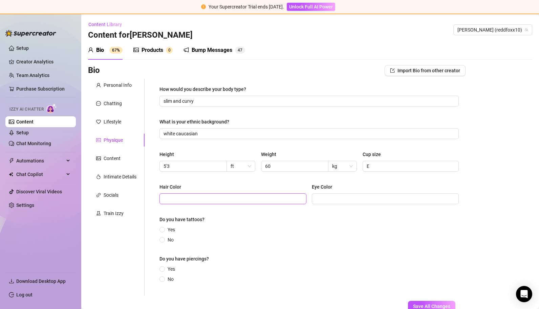
click at [232, 198] on input "Hair Color" at bounding box center [233, 198] width 138 height 7
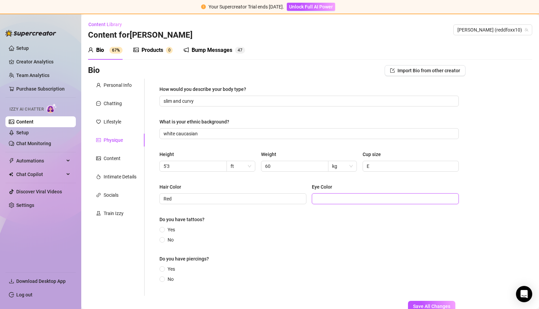
click at [319, 201] on input "Eye Color" at bounding box center [385, 198] width 138 height 7
click at [160, 225] on div "Do you have tattoos?" at bounding box center [309, 220] width 299 height 10
click at [161, 228] on span at bounding box center [162, 229] width 5 height 5
click at [161, 228] on input "Yes" at bounding box center [162, 230] width 3 height 4
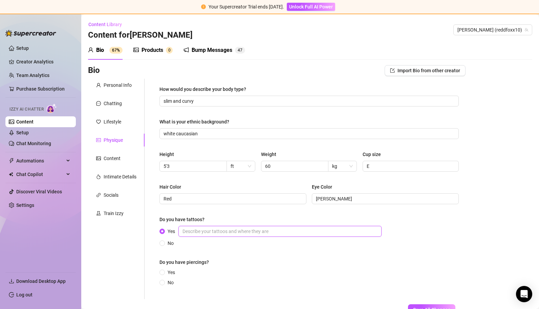
click at [237, 232] on input "Yes" at bounding box center [280, 231] width 203 height 11
click at [162, 272] on input "Yes" at bounding box center [162, 272] width 3 height 4
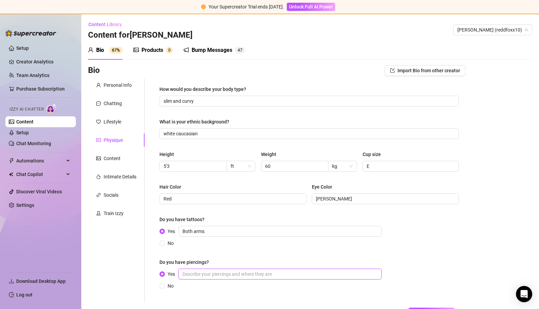
click at [212, 274] on input "Yes" at bounding box center [280, 273] width 203 height 11
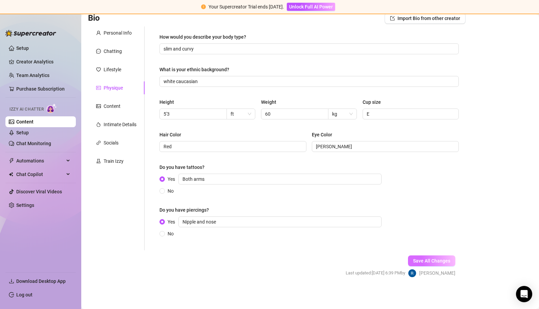
click at [434, 260] on span "Save All Changes" at bounding box center [431, 260] width 37 height 5
click at [112, 103] on div "Content" at bounding box center [112, 105] width 17 height 7
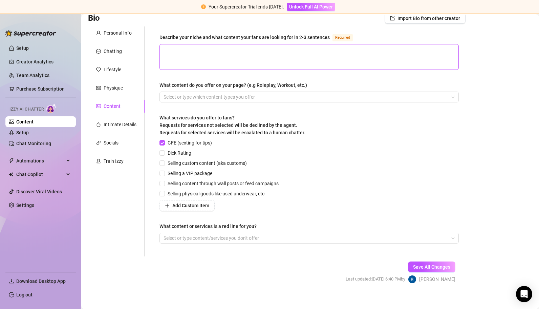
scroll to position [0, 0]
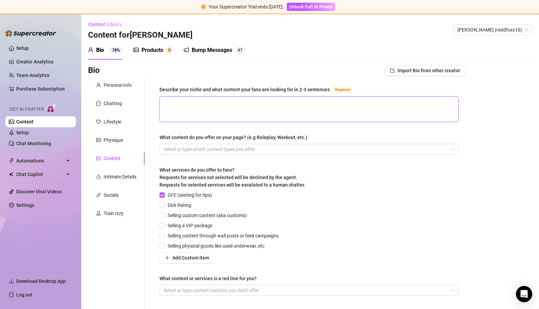
click at [245, 109] on textarea "Describe your niche and what content your fans are looking for in 2-3 sentences…" at bounding box center [309, 109] width 299 height 25
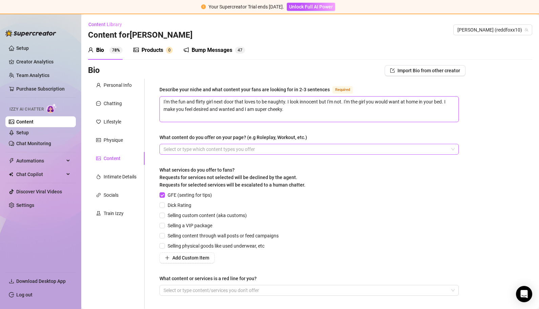
click at [219, 148] on div at bounding box center [306, 148] width 290 height 9
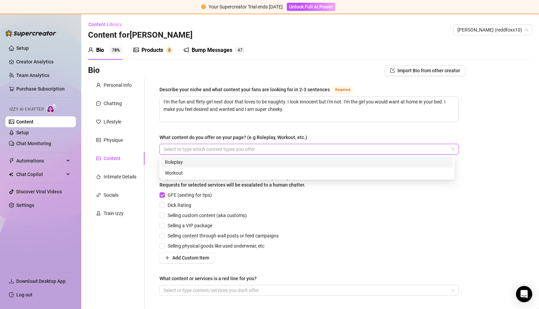
click at [172, 160] on div "Roleplay" at bounding box center [307, 161] width 284 height 7
click at [183, 147] on icon "close" at bounding box center [184, 148] width 3 height 3
click at [171, 164] on div "Roleplay" at bounding box center [307, 161] width 284 height 7
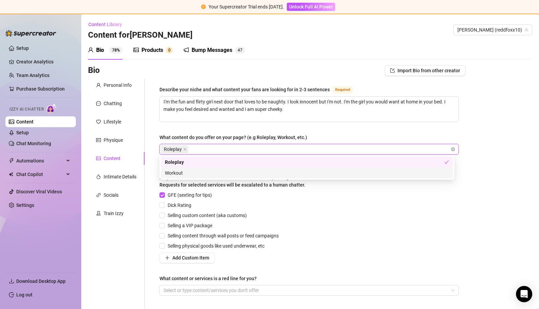
click at [323, 213] on div "GFE (sexting for tips) Dick Rating Selling custom content (aka customs) Selling…" at bounding box center [309, 227] width 299 height 72
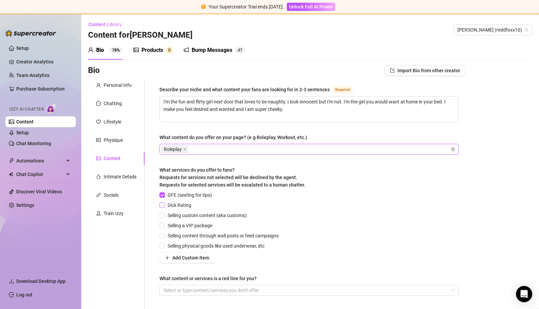
click at [162, 205] on input "Dick Rating" at bounding box center [162, 204] width 5 height 5
click at [163, 215] on input "Selling custom content (aka customs)" at bounding box center [162, 214] width 5 height 5
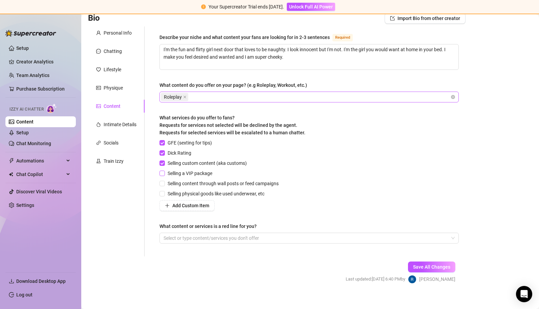
scroll to position [58, 0]
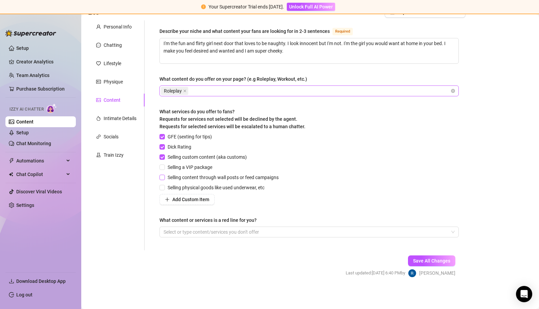
click at [164, 178] on input "Selling content through wall posts or feed campaigns" at bounding box center [162, 176] width 5 height 5
click at [164, 185] on input "Selling physical goods like used underwear, etc" at bounding box center [162, 187] width 5 height 5
click at [204, 230] on div at bounding box center [306, 231] width 290 height 9
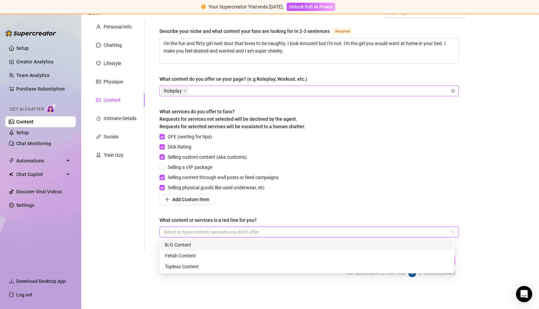
click at [204, 230] on div at bounding box center [306, 231] width 290 height 9
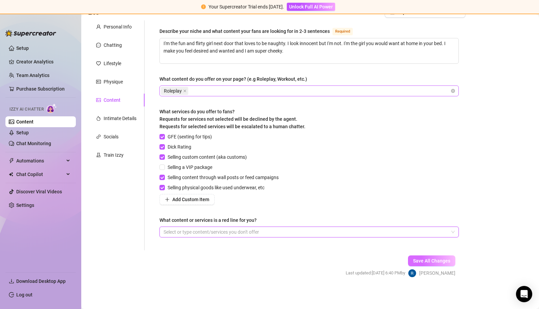
click at [427, 258] on span "Save All Changes" at bounding box center [431, 260] width 37 height 5
click at [431, 261] on span "Save All Changes" at bounding box center [431, 260] width 37 height 5
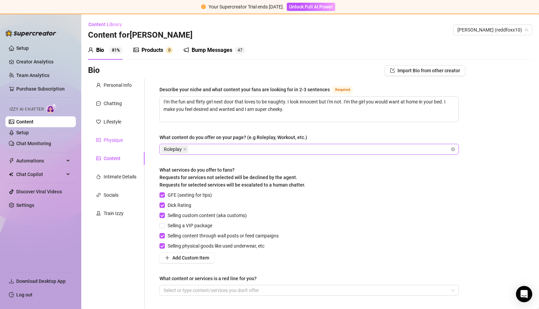
click at [114, 142] on div "Physique" at bounding box center [113, 139] width 19 height 7
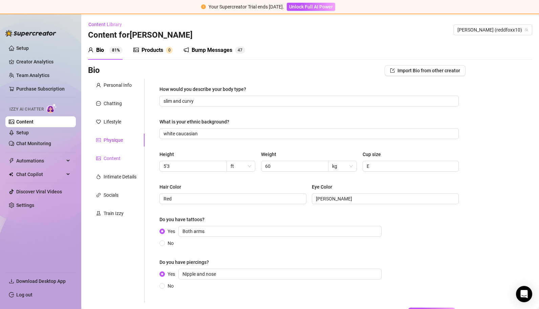
click at [110, 157] on div "Content" at bounding box center [112, 157] width 17 height 7
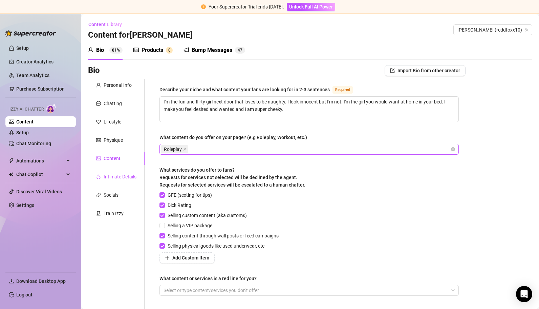
click at [111, 175] on div "Intimate Details" at bounding box center [120, 176] width 33 height 7
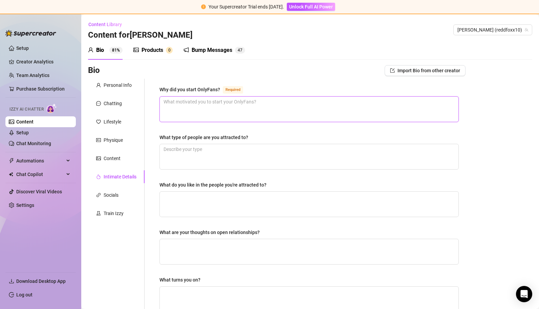
click at [211, 106] on textarea "Why did you start OnlyFans? Required" at bounding box center [309, 109] width 299 height 25
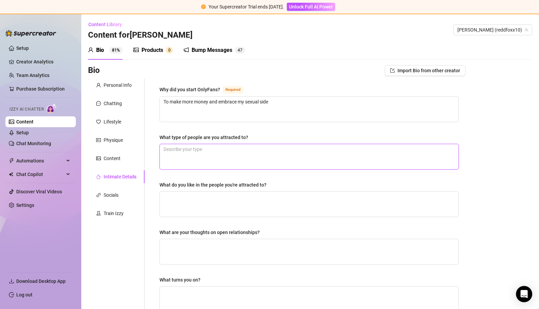
click at [206, 149] on textarea "What type of people are you attracted to?" at bounding box center [309, 156] width 299 height 25
click at [207, 204] on textarea "What do you like in the people you're attracted to?" at bounding box center [309, 203] width 299 height 25
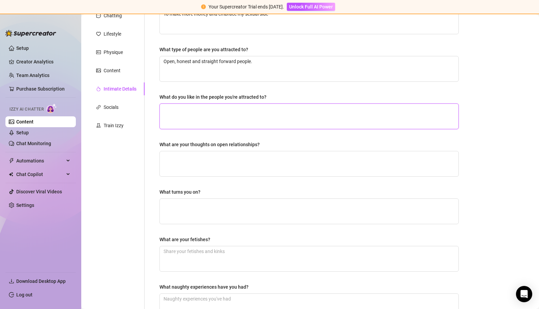
scroll to position [97, 0]
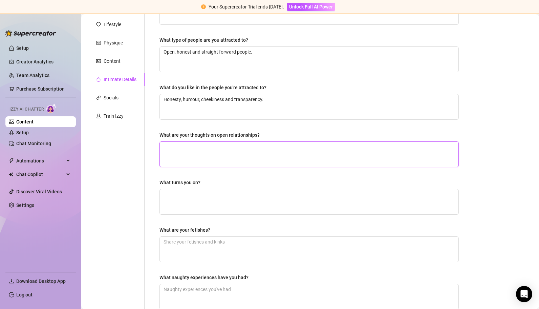
click at [199, 143] on textarea "What are your thoughts on open relationships?" at bounding box center [309, 154] width 299 height 25
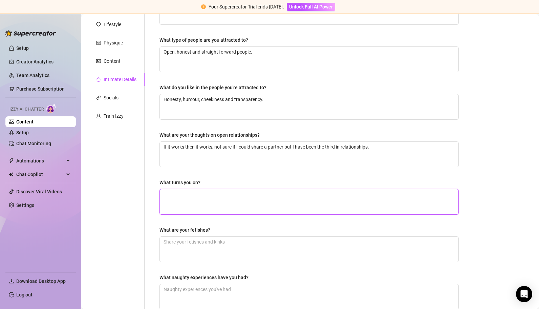
click at [188, 196] on textarea "What turns you on?" at bounding box center [309, 201] width 299 height 25
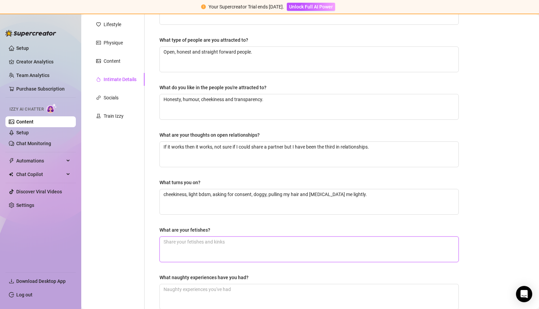
click at [198, 246] on textarea "What are your fetishes?" at bounding box center [309, 248] width 299 height 25
click at [249, 242] on textarea "light bdsm, being called a good girl" at bounding box center [309, 248] width 299 height 25
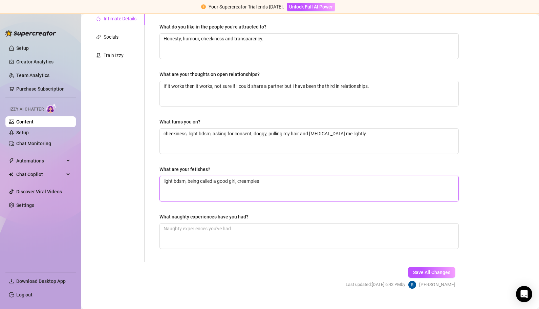
scroll to position [168, 0]
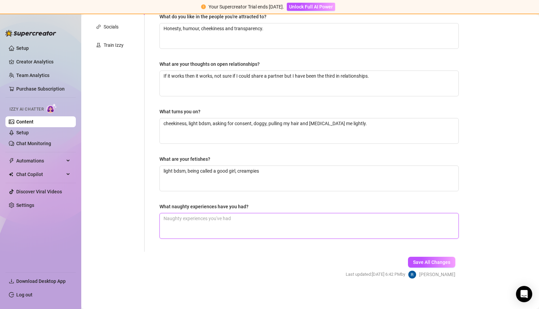
click at [220, 221] on textarea "What naughty experiences have you had?" at bounding box center [309, 225] width 299 height 25
click at [436, 260] on span "Save All Changes" at bounding box center [431, 261] width 37 height 5
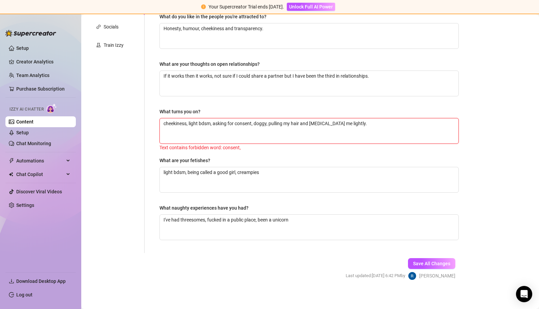
click at [246, 122] on textarea "cheekiness, light bdsm, asking for consent, doggy, pulling my hair and [MEDICAL…" at bounding box center [309, 130] width 299 height 25
click at [423, 258] on button "Save All Changes" at bounding box center [431, 263] width 47 height 11
click at [329, 121] on textarea "cheekiness, light bdsm, asking for permission, doggy, pulling my hair and [MEDI…" at bounding box center [309, 130] width 299 height 25
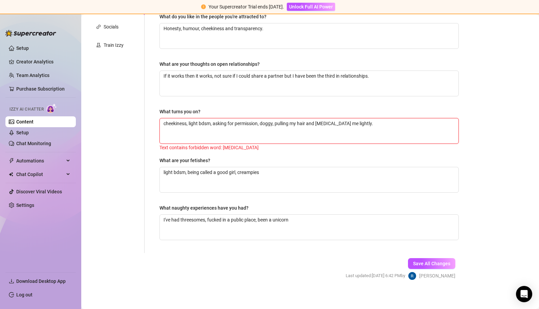
drag, startPoint x: 364, startPoint y: 123, endPoint x: 306, endPoint y: 126, distance: 58.0
click at [306, 126] on textarea "cheekiness, light bdsm, asking for permission, doggy, pulling my hair and [MEDI…" at bounding box center [309, 130] width 299 height 25
click at [428, 261] on span "Save All Changes" at bounding box center [431, 263] width 37 height 5
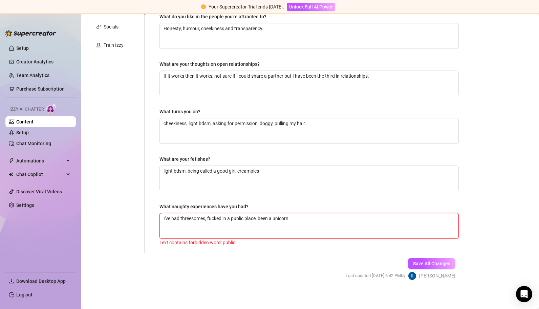
click at [237, 218] on textarea "I've had threesomes, fucked in a public place, been a unicorn" at bounding box center [309, 225] width 299 height 25
drag, startPoint x: 257, startPoint y: 217, endPoint x: 208, endPoint y: 218, distance: 48.8
click at [208, 218] on textarea "I've had threesomes, fucked in a public place, been a unicorn" at bounding box center [309, 225] width 299 height 25
click at [266, 217] on textarea "I've had threesomes, been a unicorn" at bounding box center [309, 225] width 299 height 25
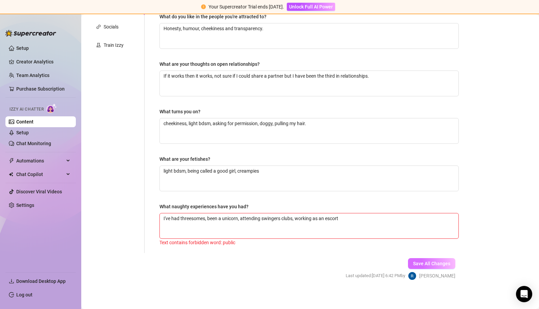
click at [428, 262] on span "Save All Changes" at bounding box center [431, 263] width 37 height 5
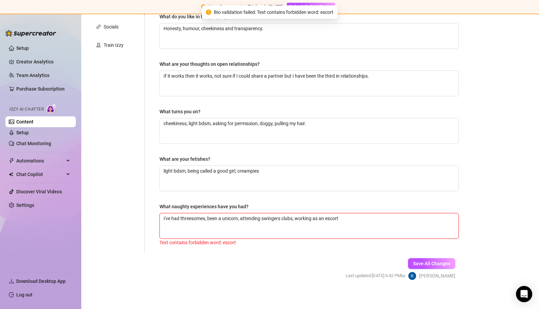
click at [352, 218] on textarea "I've had threesomes, been a unicorn, attending swingers clubs, working as an es…" at bounding box center [309, 225] width 299 height 25
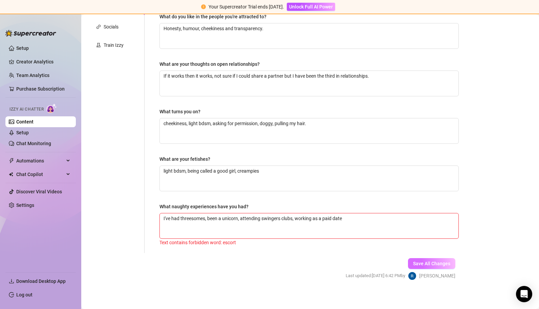
click at [415, 262] on span "Save All Changes" at bounding box center [431, 263] width 37 height 5
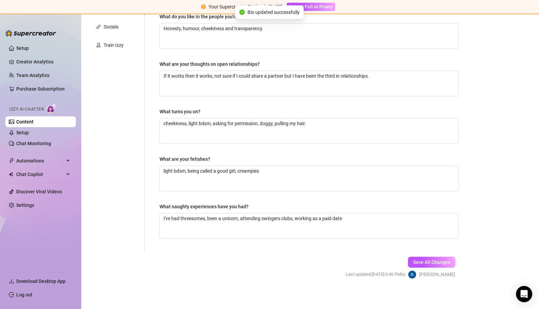
scroll to position [0, 0]
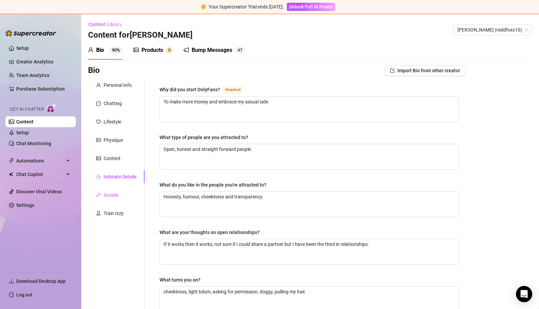
click at [110, 195] on div "Socials" at bounding box center [111, 194] width 15 height 7
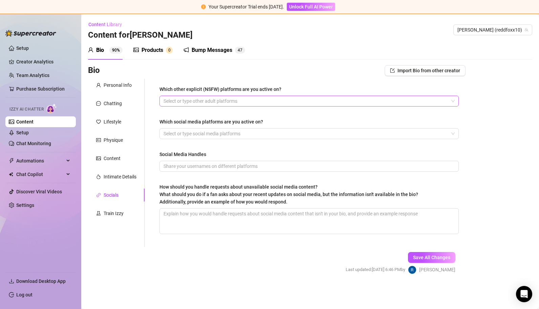
click at [206, 102] on div at bounding box center [306, 100] width 290 height 9
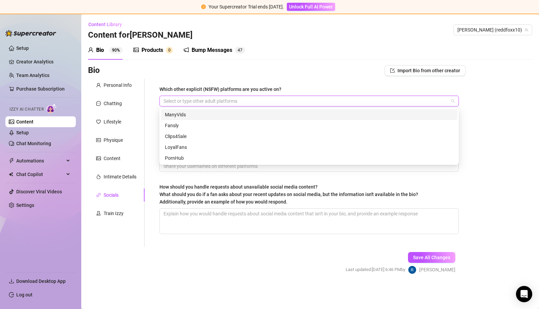
click at [284, 77] on div "Bio Import Bio from other creator" at bounding box center [277, 72] width 378 height 14
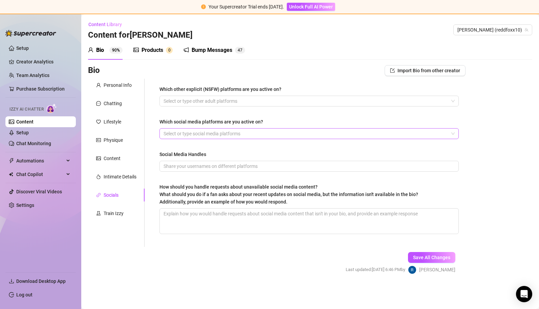
click at [189, 131] on div at bounding box center [306, 133] width 290 height 9
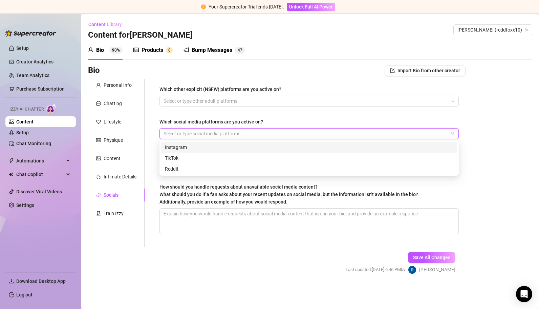
click at [182, 146] on div "Instagram" at bounding box center [309, 146] width 289 height 7
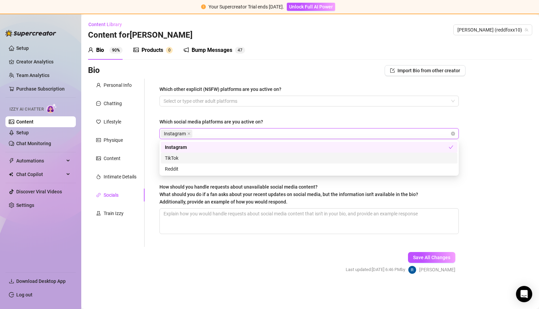
click at [179, 159] on div "TikTok" at bounding box center [309, 157] width 289 height 7
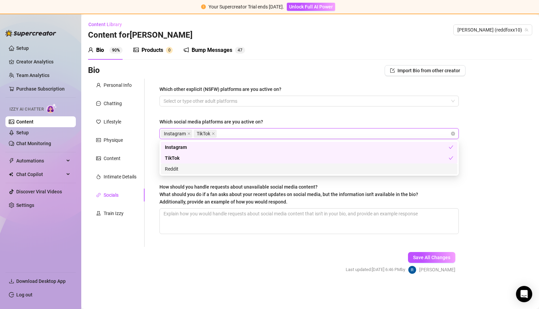
click at [176, 168] on div "Reddit" at bounding box center [309, 168] width 289 height 7
click at [152, 163] on div "Which other explicit (NSFW) platforms are you active on? Select or type other a…" at bounding box center [305, 163] width 321 height 168
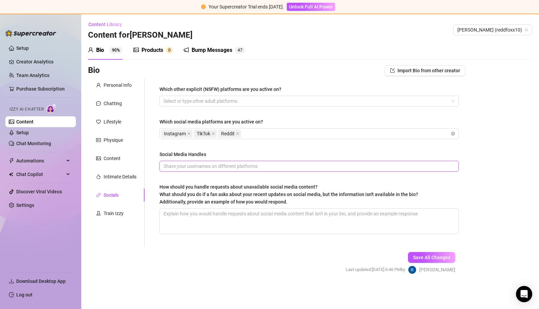
click at [189, 166] on input "Social Media Handles" at bounding box center [309, 165] width 290 height 7
click at [188, 224] on textarea "How should you handle requests about unavailable social media content? What sho…" at bounding box center [309, 220] width 299 height 25
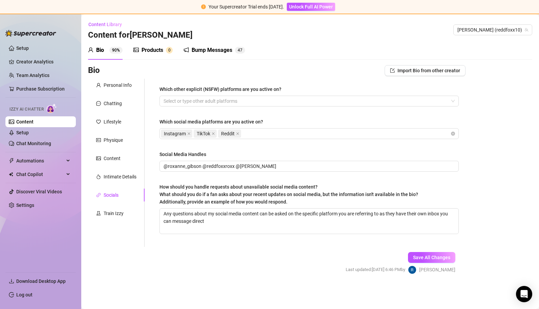
click at [439, 263] on div "Save All Changes Last updated: [DATE] 6:46 PM by [PERSON_NAME]" at bounding box center [401, 263] width 130 height 32
click at [432, 258] on span "Save All Changes" at bounding box center [431, 256] width 37 height 5
click at [436, 256] on span "Save All Changes" at bounding box center [431, 256] width 37 height 5
click at [110, 212] on div "Train Izzy" at bounding box center [114, 212] width 20 height 7
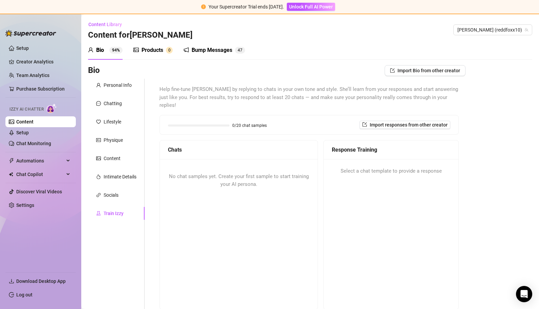
click at [186, 192] on div "No chat samples yet. Create your first sample to start training your AI persona." at bounding box center [239, 180] width 158 height 43
click at [242, 173] on span "No chat samples yet. Create your first sample to start training your AI persona." at bounding box center [239, 180] width 140 height 14
click at [403, 122] on span "Import responses from other creator" at bounding box center [409, 124] width 78 height 5
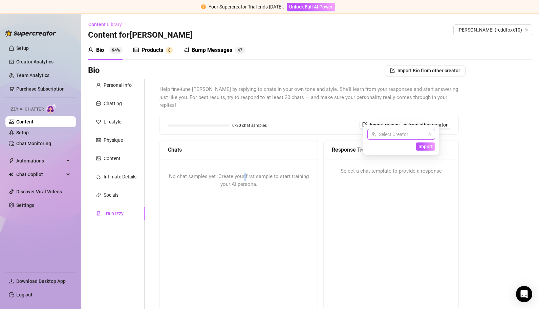
click at [403, 138] on input "search" at bounding box center [399, 134] width 54 height 10
click at [388, 148] on span "[PERSON_NAME]" at bounding box center [402, 147] width 36 height 7
click at [423, 146] on span "Import" at bounding box center [426, 146] width 14 height 5
click at [426, 146] on span "Import" at bounding box center [426, 146] width 14 height 5
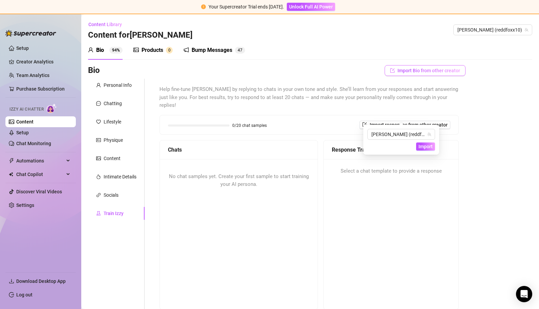
click at [426, 73] on span "Import Bio from other creator" at bounding box center [429, 70] width 63 height 5
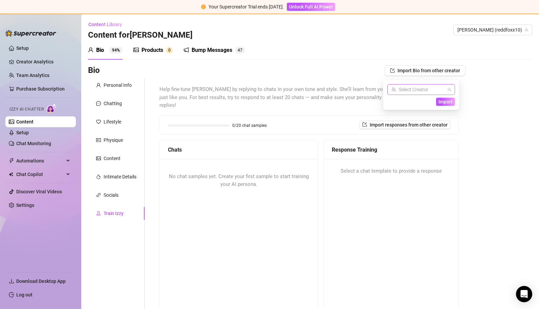
click at [430, 90] on input "search" at bounding box center [419, 89] width 54 height 10
click at [478, 132] on div "Bio Import Bio from other creator Personal Info Chatting Lifestyle Physique Con…" at bounding box center [310, 210] width 444 height 290
click at [119, 213] on div "Train Izzy" at bounding box center [114, 212] width 20 height 7
click at [240, 50] on span "7" at bounding box center [241, 50] width 2 height 5
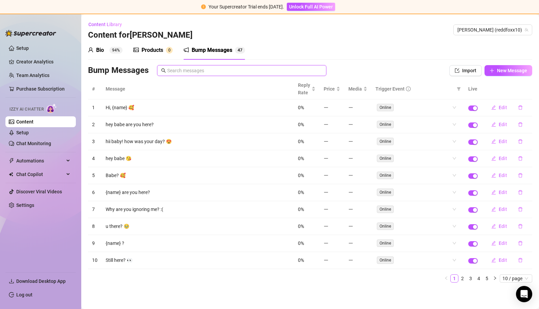
click at [257, 70] on input "text" at bounding box center [244, 70] width 155 height 7
click at [506, 71] on span "New Message" at bounding box center [512, 70] width 30 height 5
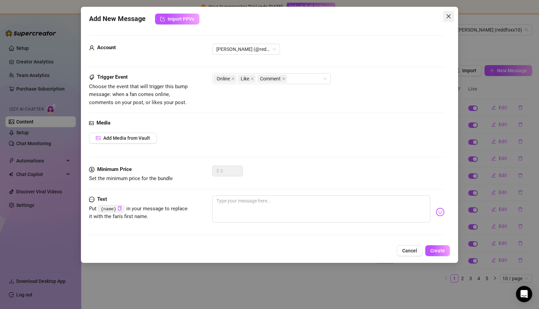
click at [448, 15] on icon "close" at bounding box center [449, 16] width 4 height 4
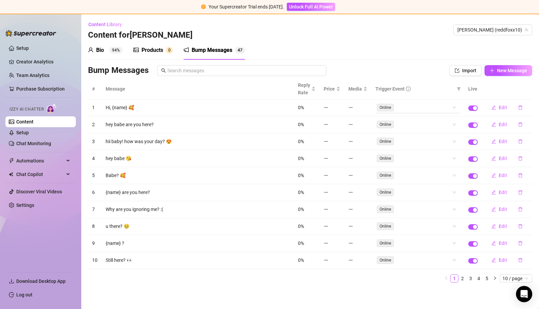
click at [389, 108] on span "Online" at bounding box center [385, 107] width 17 height 7
click at [457, 106] on div "Online" at bounding box center [418, 107] width 85 height 11
click at [102, 49] on div "Bio" at bounding box center [100, 50] width 8 height 8
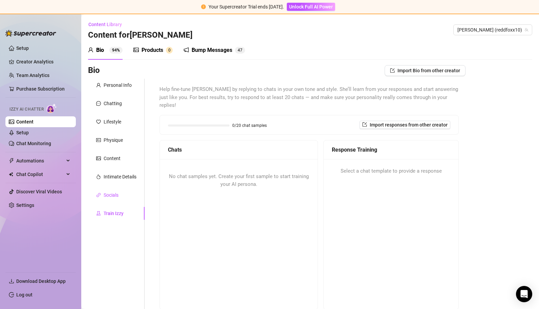
click at [110, 195] on div "Socials" at bounding box center [111, 194] width 15 height 7
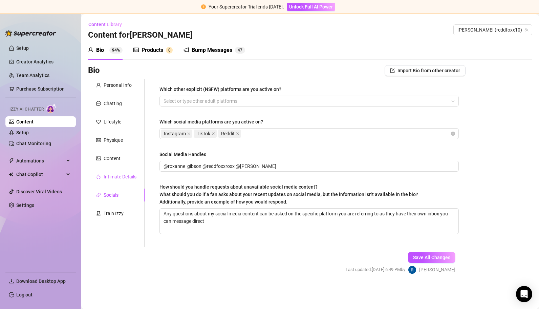
click at [113, 179] on div "Intimate Details" at bounding box center [120, 176] width 33 height 7
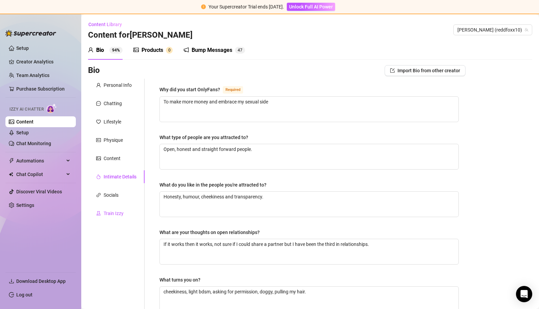
click at [112, 215] on div "Train Izzy" at bounding box center [114, 212] width 20 height 7
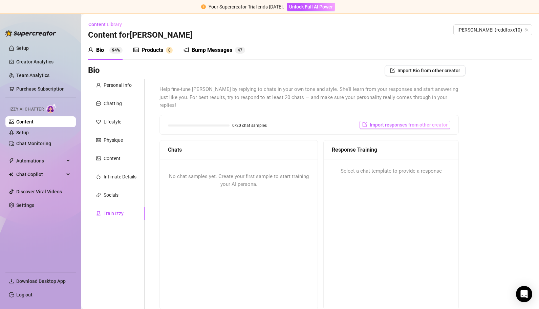
click at [402, 122] on span "Import responses from other creator" at bounding box center [409, 124] width 78 height 5
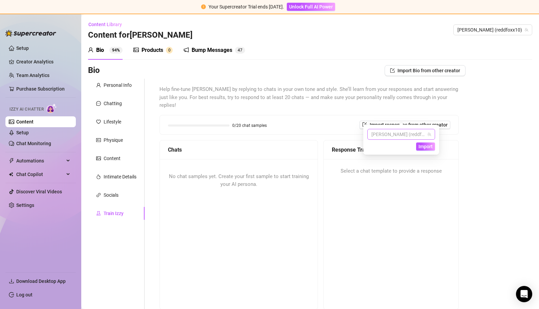
click at [390, 133] on span "[PERSON_NAME] (reddfoxx10)" at bounding box center [402, 134] width 60 height 10
click at [423, 149] on span "( reddfoxx10 )" at bounding box center [436, 147] width 27 height 7
click at [427, 148] on span "Import" at bounding box center [426, 146] width 14 height 5
click at [21, 135] on link "Setup" at bounding box center [22, 132] width 13 height 5
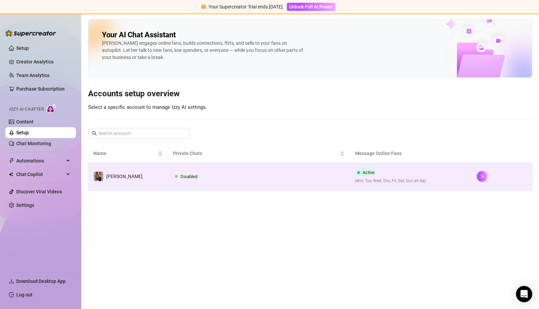
click at [181, 174] on span "Disabled" at bounding box center [189, 176] width 17 height 5
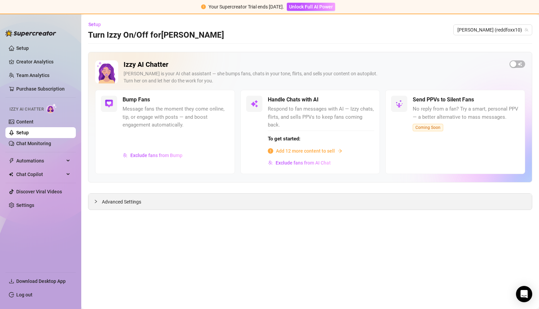
click at [130, 198] on span "Advanced Settings" at bounding box center [121, 201] width 39 height 7
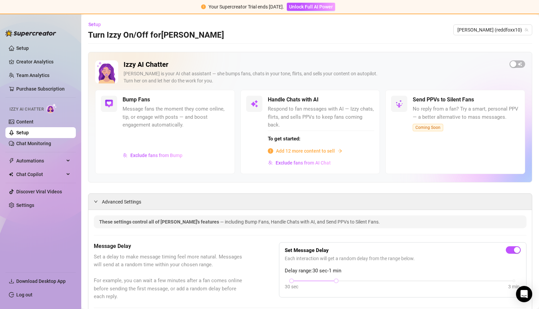
click at [318, 148] on span "Add 12 more content to sell" at bounding box center [305, 150] width 59 height 7
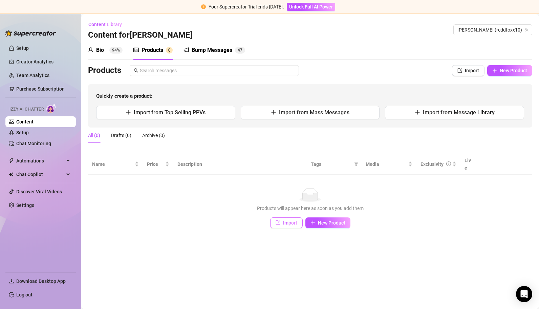
click at [284, 220] on span "Import" at bounding box center [290, 222] width 14 height 5
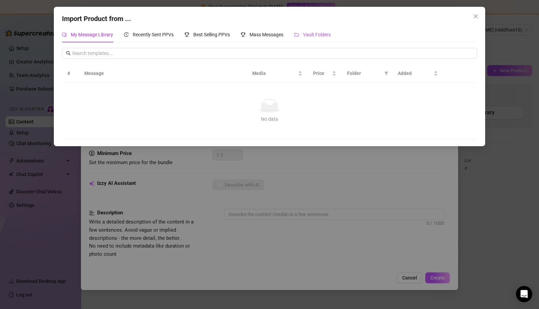
click at [316, 31] on div "Vault Folders" at bounding box center [312, 34] width 37 height 7
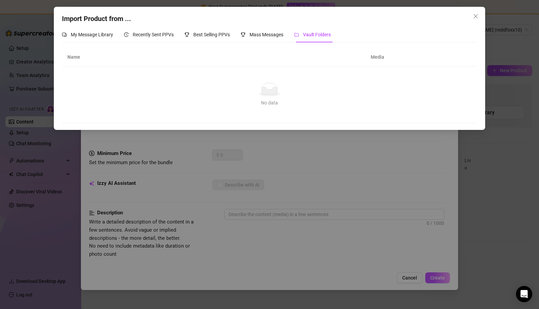
click at [270, 94] on icon at bounding box center [269, 90] width 15 height 7
click at [92, 32] on span "My Message Library" at bounding box center [92, 34] width 42 height 5
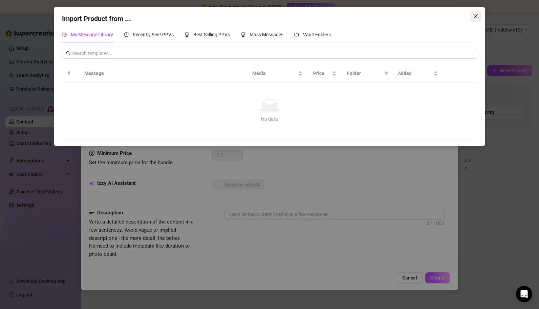
click at [476, 15] on icon "close" at bounding box center [475, 16] width 5 height 5
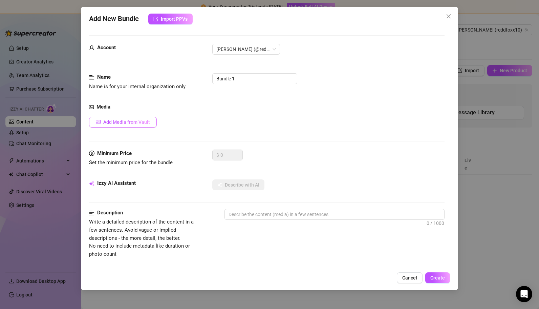
click at [139, 122] on span "Add Media from Vault" at bounding box center [126, 121] width 47 height 5
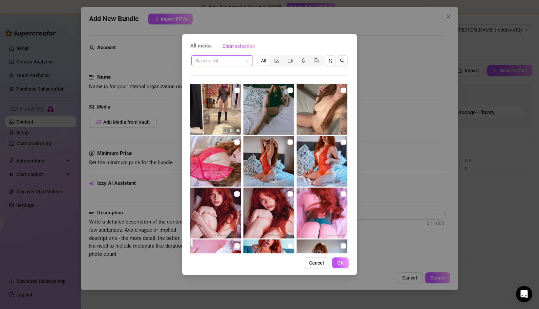
click at [248, 60] on span at bounding box center [222, 61] width 54 height 10
click at [279, 59] on icon "picture" at bounding box center [277, 61] width 5 height 4
click at [272, 57] on input "segmented control" at bounding box center [272, 57] width 0 height 0
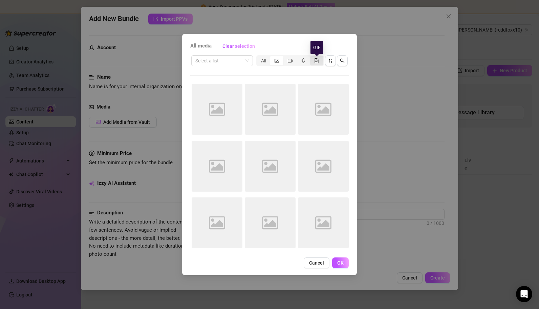
click at [317, 60] on icon "file-gif" at bounding box center [316, 60] width 5 height 5
click at [312, 57] on input "segmented control" at bounding box center [312, 57] width 0 height 0
click at [342, 62] on icon "search" at bounding box center [342, 60] width 5 height 5
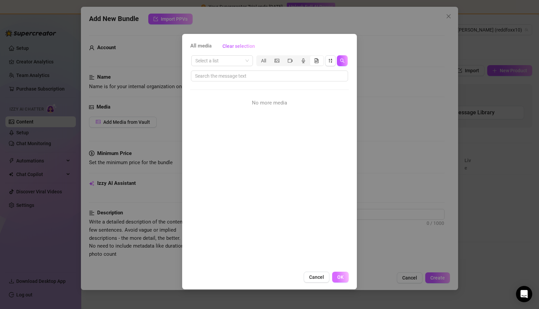
click at [343, 274] on span "OK" at bounding box center [340, 276] width 6 height 5
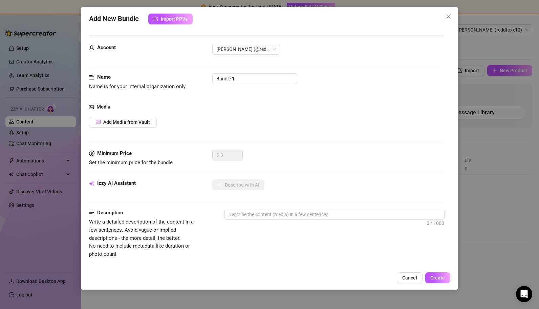
click at [517, 217] on div "Add New Bundle Import PPVs Account [PERSON_NAME] (@reddfoxx10) Name Name is for…" at bounding box center [269, 154] width 539 height 309
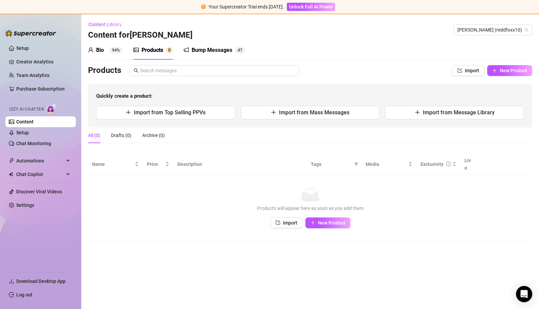
click at [517, 217] on div "Import New Product" at bounding box center [310, 222] width 431 height 11
click at [254, 204] on div "Products will appear here as soon as you add them" at bounding box center [310, 207] width 431 height 7
click at [447, 115] on span "Import from Message Library" at bounding box center [459, 112] width 72 height 6
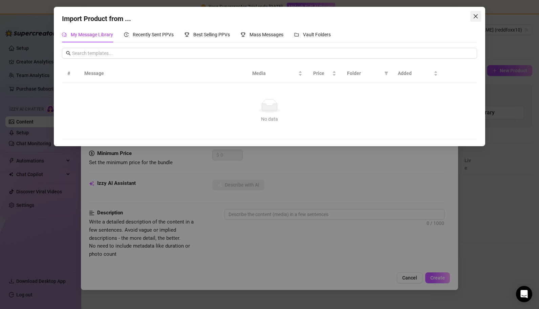
click at [477, 18] on icon "close" at bounding box center [475, 16] width 5 height 5
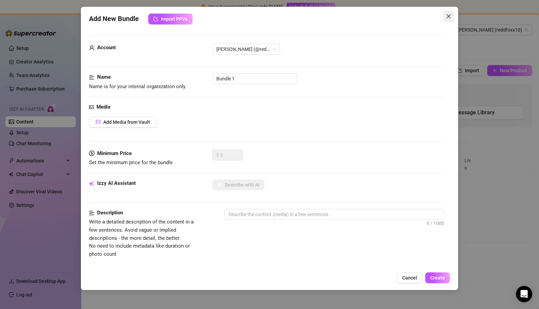
click at [451, 15] on icon "close" at bounding box center [448, 16] width 5 height 5
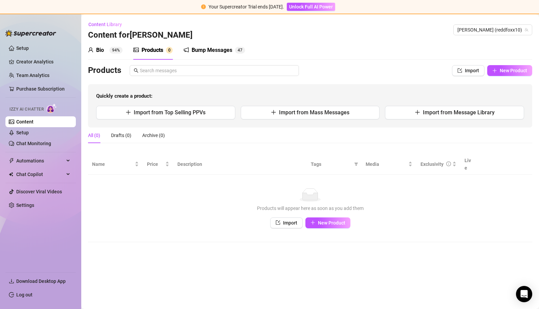
click at [102, 51] on div "Bio" at bounding box center [100, 50] width 8 height 8
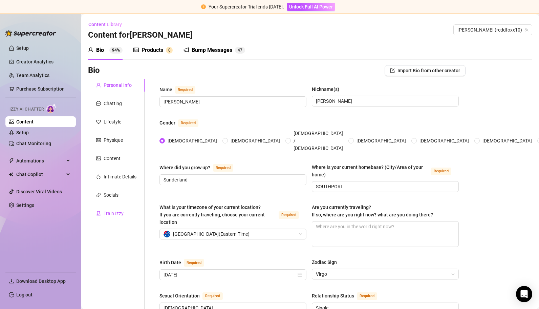
click at [114, 210] on div "Train Izzy" at bounding box center [114, 212] width 20 height 7
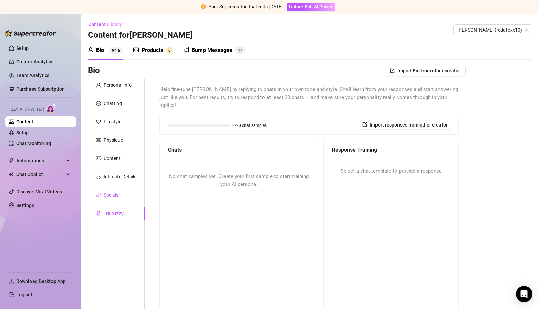
click at [113, 196] on div "Socials" at bounding box center [111, 194] width 15 height 7
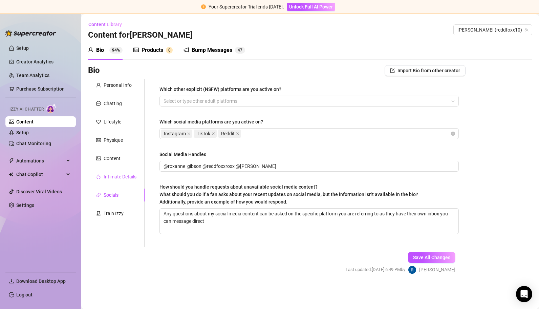
click at [112, 177] on div "Intimate Details" at bounding box center [120, 176] width 33 height 7
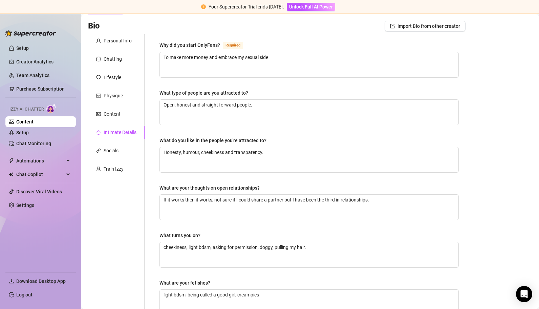
scroll to position [43, 0]
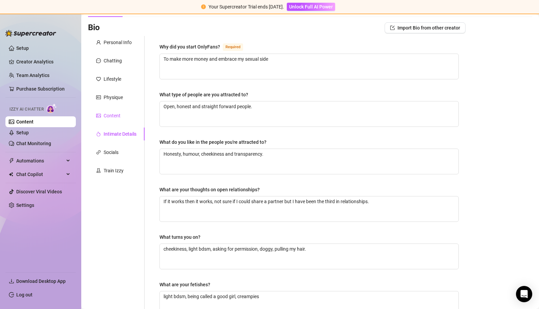
click at [112, 117] on div "Content" at bounding box center [112, 115] width 17 height 7
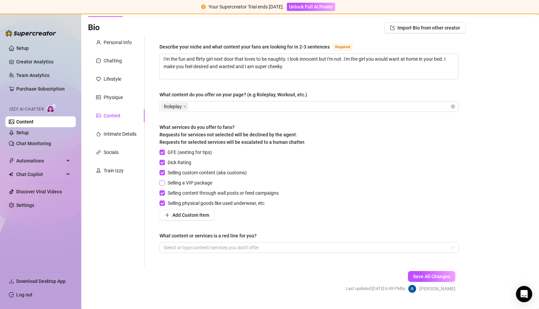
click at [164, 183] on input "Selling a VIP package" at bounding box center [162, 182] width 5 height 5
click at [189, 246] on div at bounding box center [306, 247] width 290 height 9
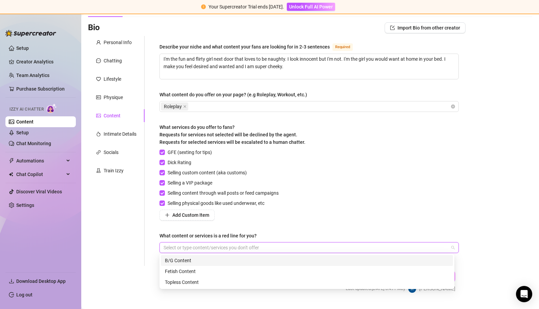
click at [189, 246] on div at bounding box center [306, 247] width 290 height 9
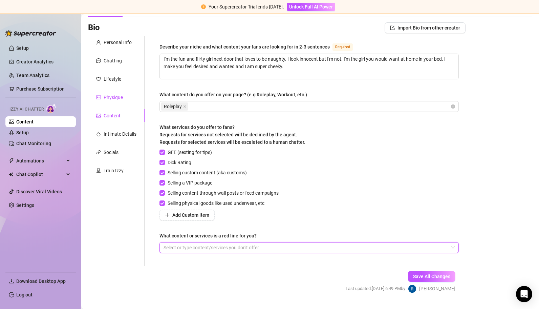
click at [110, 97] on div "Physique" at bounding box center [113, 96] width 19 height 7
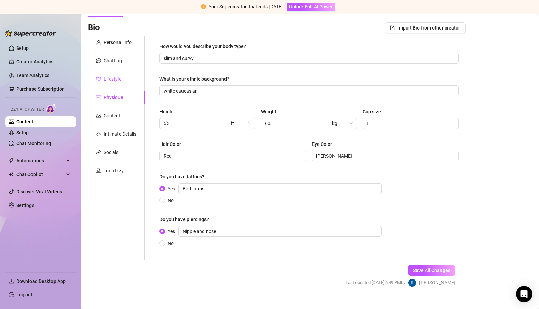
click at [108, 79] on div "Lifestyle" at bounding box center [113, 78] width 18 height 7
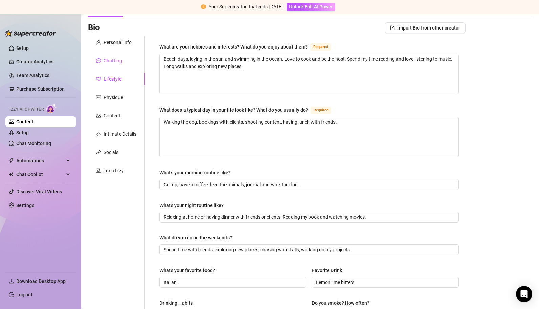
click at [109, 61] on div "Chatting" at bounding box center [113, 60] width 18 height 7
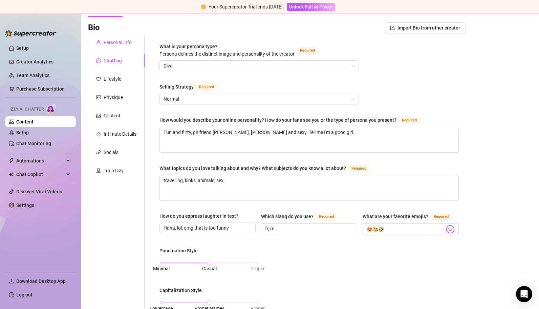
click at [106, 43] on div "Personal Info" at bounding box center [118, 42] width 28 height 7
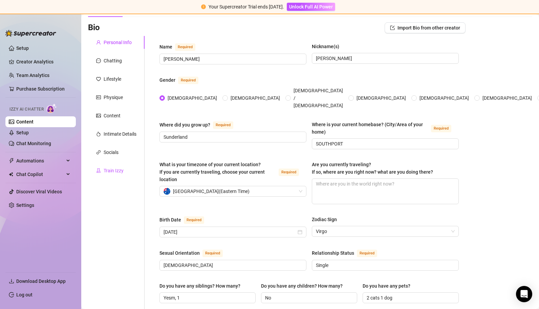
click at [117, 173] on div "Train Izzy" at bounding box center [114, 170] width 20 height 7
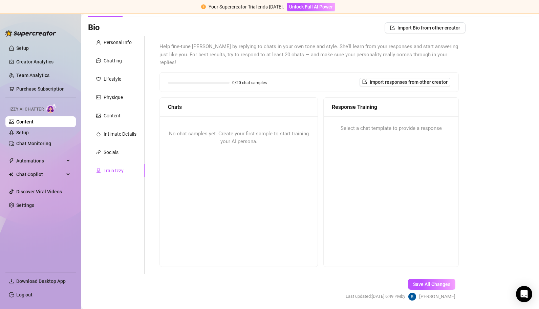
click at [186, 130] on span "No chat samples yet. Create your first sample to start training your AI persona." at bounding box center [239, 137] width 140 height 14
click at [359, 116] on div "Select a chat template to provide a response" at bounding box center [391, 128] width 135 height 24
click at [219, 130] on span "No chat samples yet. Create your first sample to start training your AI persona." at bounding box center [239, 137] width 140 height 14
click at [399, 79] on span "Import responses from other creator" at bounding box center [409, 81] width 78 height 5
click at [386, 88] on input "search" at bounding box center [399, 91] width 54 height 10
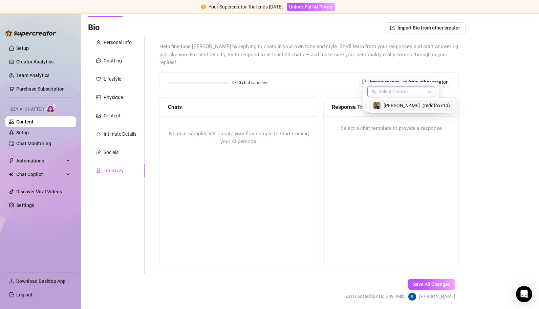
click at [388, 105] on span "[PERSON_NAME]" at bounding box center [402, 105] width 36 height 7
click at [429, 105] on span "Import" at bounding box center [426, 103] width 14 height 5
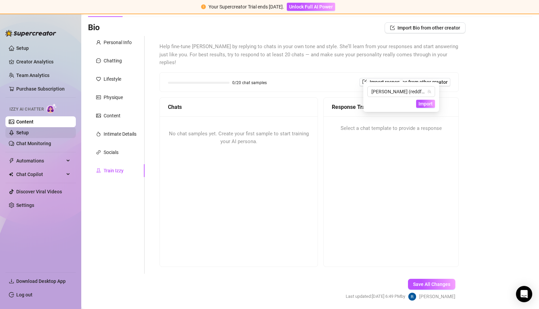
click at [29, 133] on link "Setup" at bounding box center [22, 132] width 13 height 5
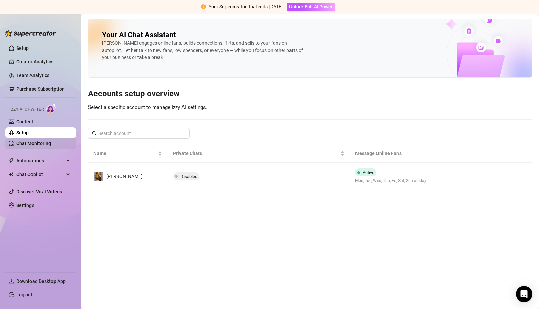
click at [21, 141] on link "Chat Monitoring" at bounding box center [33, 143] width 35 height 5
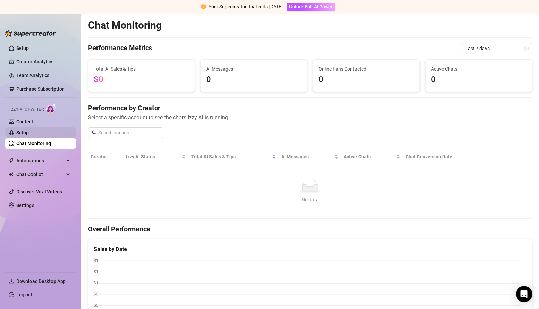
click at [26, 131] on link "Setup" at bounding box center [22, 132] width 13 height 5
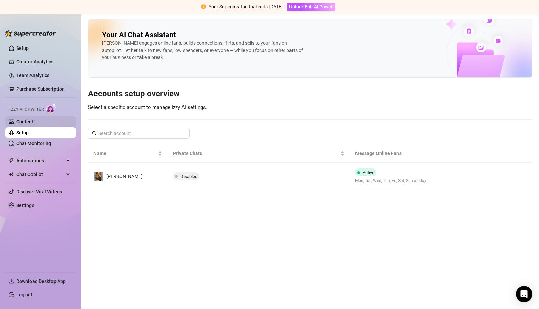
click at [34, 119] on link "Content" at bounding box center [24, 121] width 17 height 5
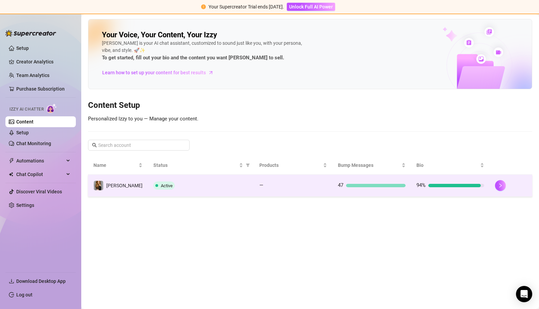
click at [458, 185] on div at bounding box center [455, 185] width 53 height 3
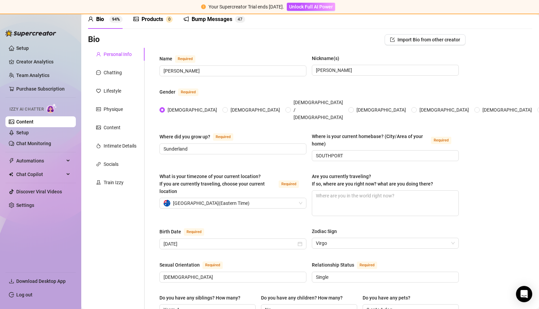
scroll to position [31, 0]
click at [402, 190] on textarea "Are you currently traveling? If so, where are you right now? what are you doing…" at bounding box center [385, 202] width 146 height 25
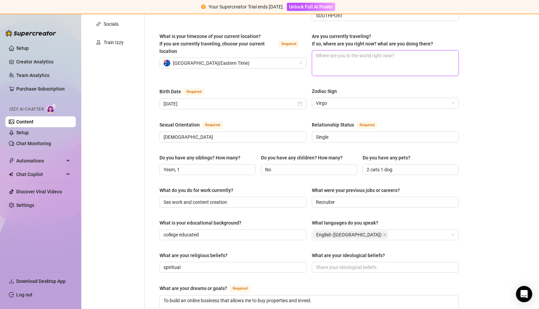
scroll to position [225, 0]
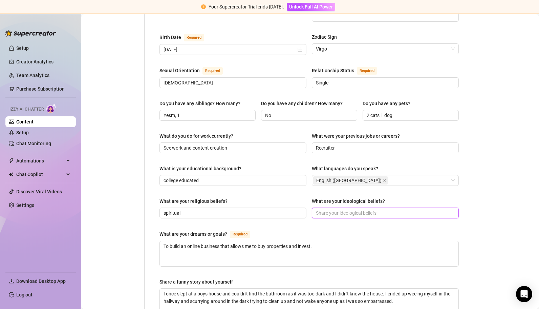
click at [359, 209] on input "What are your ideological beliefs?" at bounding box center [385, 212] width 138 height 7
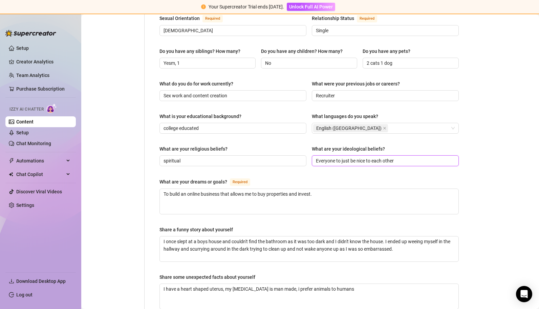
scroll to position [382, 0]
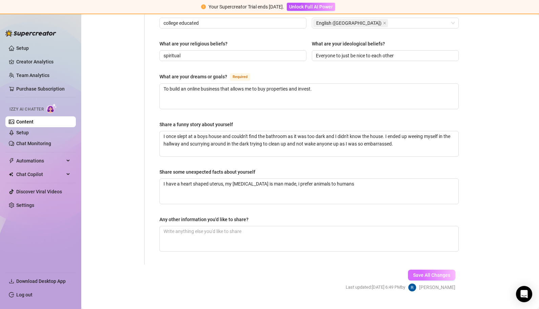
click at [422, 272] on span "Save All Changes" at bounding box center [431, 274] width 37 height 5
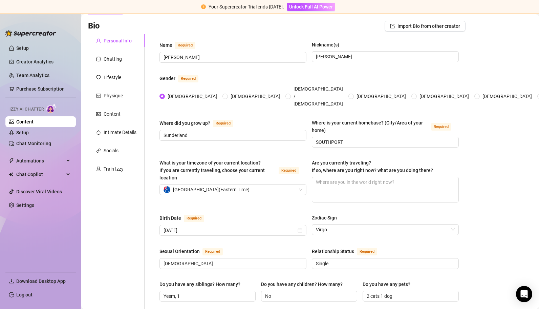
scroll to position [0, 0]
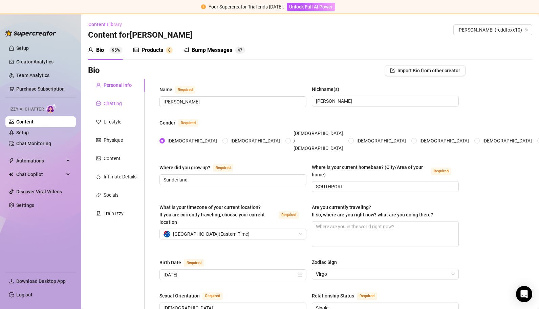
click at [115, 104] on div "Chatting" at bounding box center [113, 103] width 18 height 7
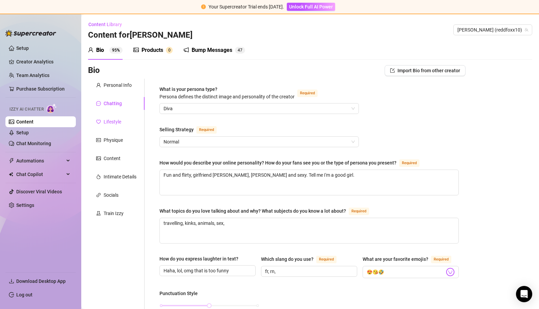
click at [112, 121] on div "Lifestyle" at bounding box center [113, 121] width 18 height 7
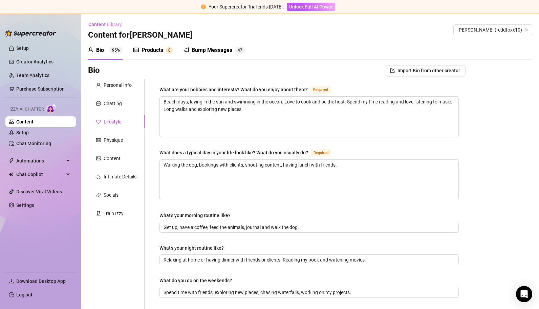
click at [112, 121] on div "Lifestyle" at bounding box center [113, 121] width 18 height 7
click at [111, 140] on div "Physique" at bounding box center [113, 139] width 19 height 7
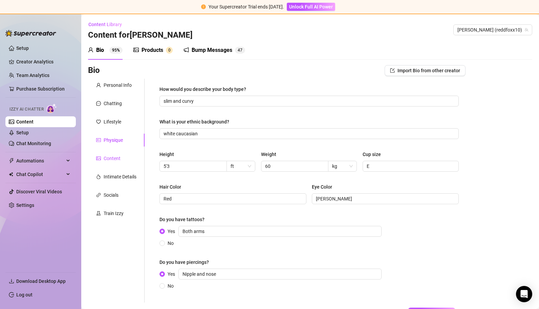
click at [108, 158] on div "Content" at bounding box center [112, 157] width 17 height 7
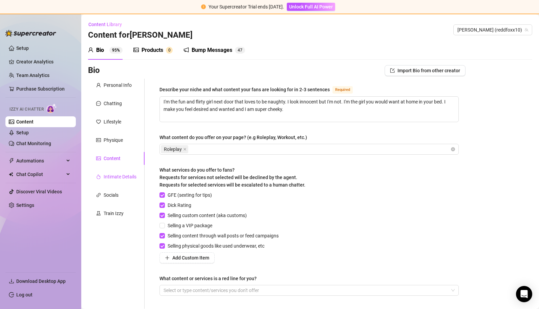
click at [109, 177] on div "Intimate Details" at bounding box center [120, 176] width 33 height 7
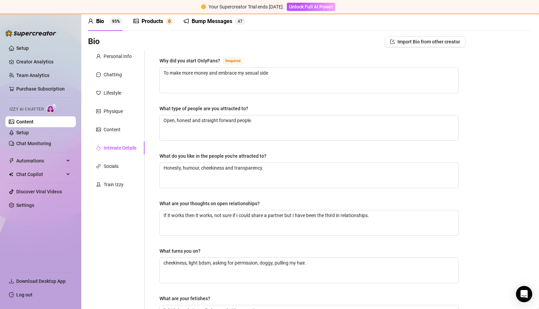
scroll to position [26, 0]
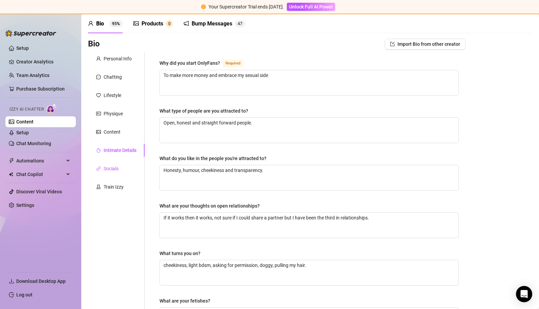
click at [115, 167] on div "Socials" at bounding box center [111, 168] width 15 height 7
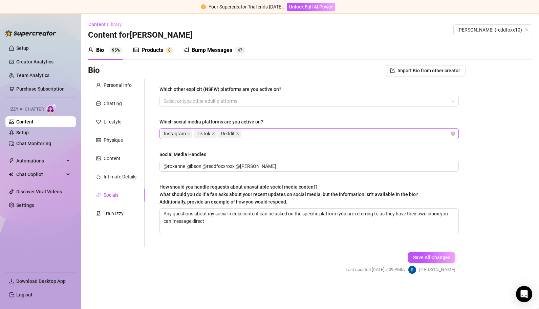
click at [292, 131] on div "Instagram TikTok Reddit" at bounding box center [306, 133] width 290 height 9
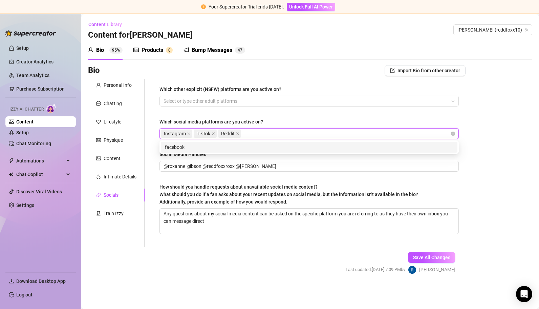
click at [271, 236] on div "Which other explicit (NSFW) platforms are you active on? Select or type other a…" at bounding box center [309, 162] width 299 height 154
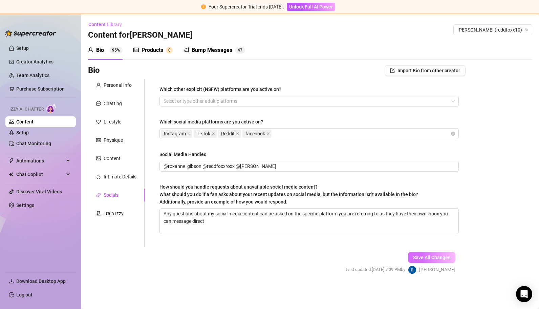
click at [436, 257] on span "Save All Changes" at bounding box center [431, 256] width 37 height 5
click at [112, 212] on div "Train Izzy" at bounding box center [114, 212] width 20 height 7
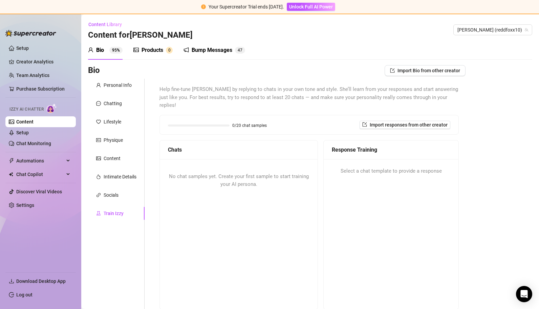
click at [201, 173] on span "No chat samples yet. Create your first sample to start training your AI persona." at bounding box center [239, 180] width 140 height 14
click at [121, 214] on div "Train Izzy" at bounding box center [114, 212] width 20 height 7
click at [70, 171] on div "Chat Copilot" at bounding box center [40, 174] width 70 height 11
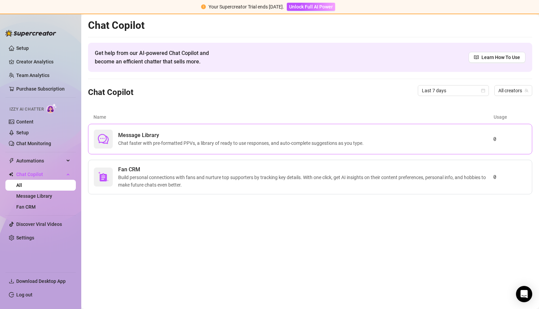
click at [205, 144] on span "Chat faster with pre-formatted PPVs, a library of ready to use responses, and a…" at bounding box center [242, 142] width 248 height 7
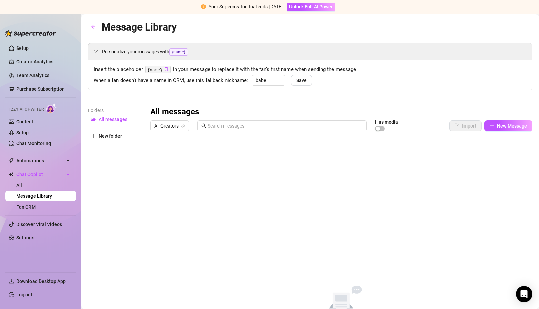
click at [205, 144] on div "All messages All Creators Has media Import New Message Title Text Media $ AI Pr…" at bounding box center [341, 217] width 382 height 223
click at [228, 125] on input "text" at bounding box center [285, 125] width 155 height 7
click at [497, 123] on span "New Message" at bounding box center [512, 125] width 30 height 5
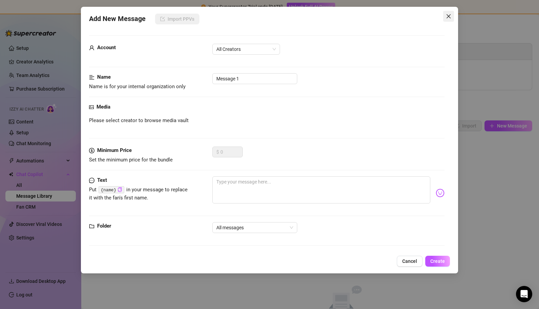
click at [449, 16] on icon "close" at bounding box center [449, 16] width 4 height 4
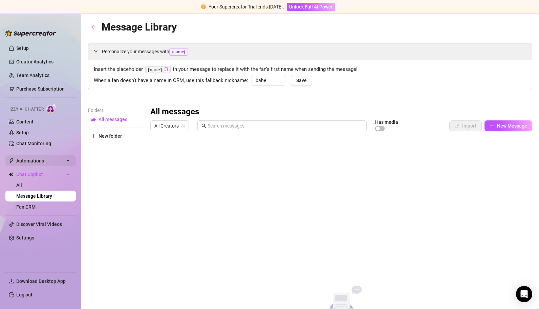
click at [26, 161] on span "Automations" at bounding box center [40, 160] width 48 height 11
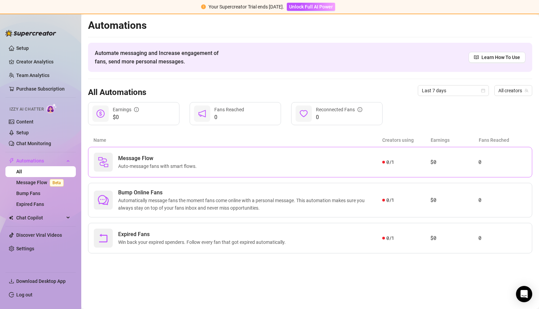
click at [155, 169] on span "Auto-message fans with smart flows." at bounding box center [158, 165] width 81 height 7
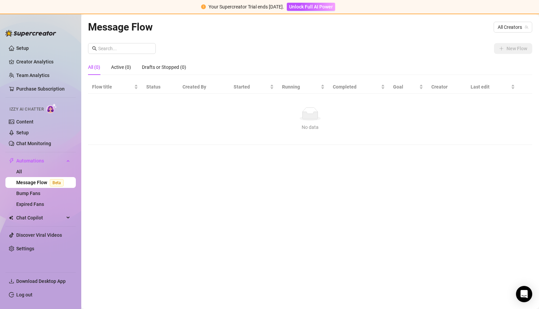
click at [84, 184] on main "Message Flow All Creators New Flow All (0) Active (0) Drafts or Stopped (0) Flo…" at bounding box center [310, 161] width 458 height 294
click at [22, 169] on link "All" at bounding box center [19, 171] width 6 height 5
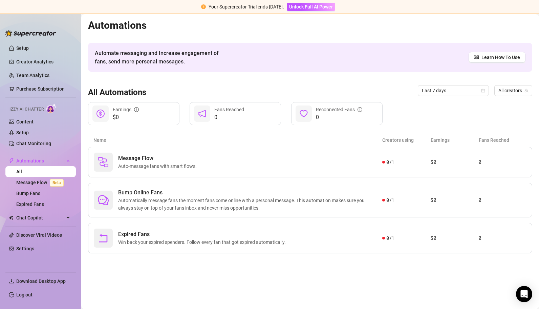
click at [499, 61] on link "Learn How To Use" at bounding box center [497, 57] width 57 height 11
click at [50, 183] on span "Beta" at bounding box center [57, 182] width 14 height 7
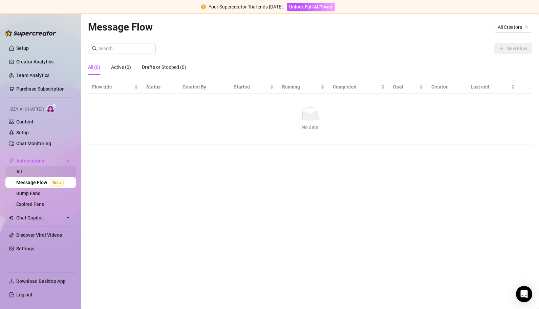
click at [319, 10] on button "Unlock Full AI Power" at bounding box center [311, 7] width 48 height 8
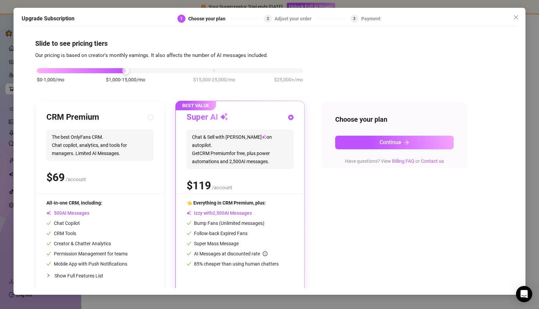
click at [518, 17] on icon "close" at bounding box center [516, 17] width 5 height 5
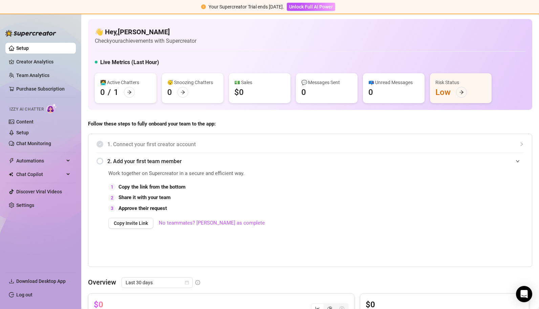
click at [128, 95] on div at bounding box center [129, 92] width 11 height 11
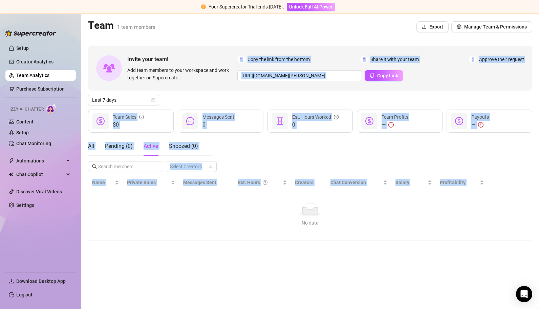
drag, startPoint x: 208, startPoint y: 78, endPoint x: 216, endPoint y: 225, distance: 147.2
click at [216, 225] on div "Invite your team! Add team members to your workspace and work together on Super…" at bounding box center [310, 143] width 444 height 194
click at [216, 225] on div "No data" at bounding box center [310, 222] width 431 height 7
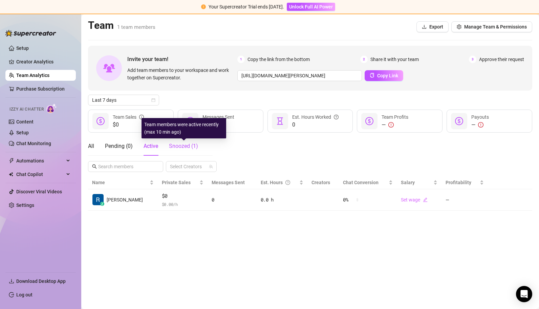
click at [179, 147] on span "Snoozed ( 1 )" at bounding box center [183, 146] width 29 height 6
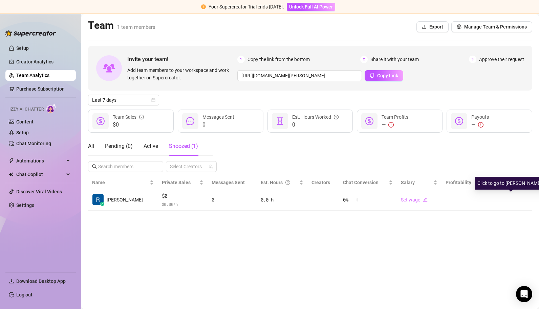
click at [0, 0] on icon "right" at bounding box center [0, 0] width 0 height 0
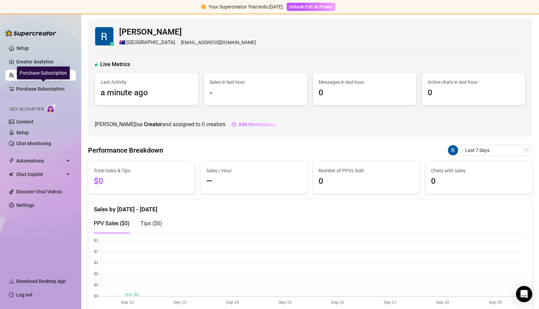
click at [33, 87] on link "Purchase Subscription" at bounding box center [43, 88] width 54 height 11
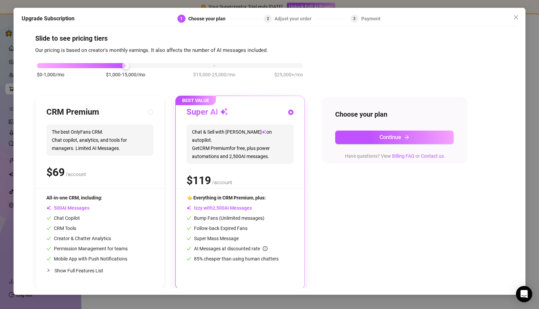
scroll to position [6, 0]
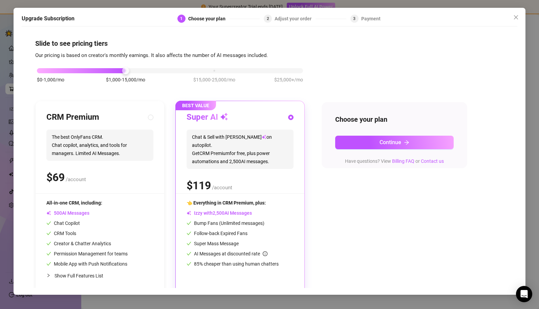
scroll to position [6, 0]
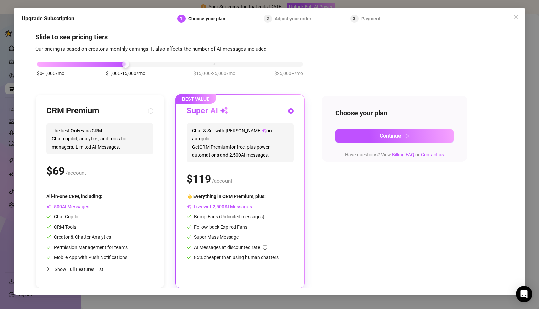
click at [516, 21] on button "Close" at bounding box center [516, 17] width 11 height 11
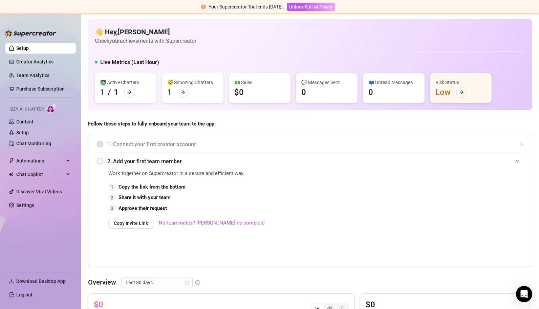
click at [29, 130] on link "Setup" at bounding box center [22, 132] width 13 height 5
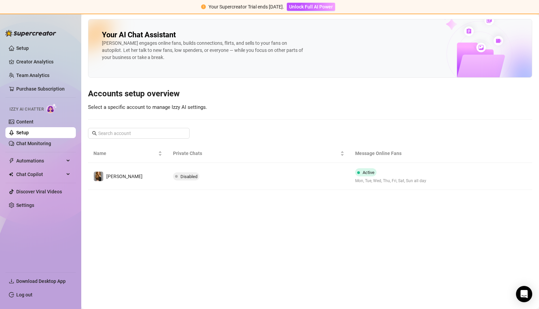
click at [181, 174] on span "Disabled" at bounding box center [189, 176] width 17 height 5
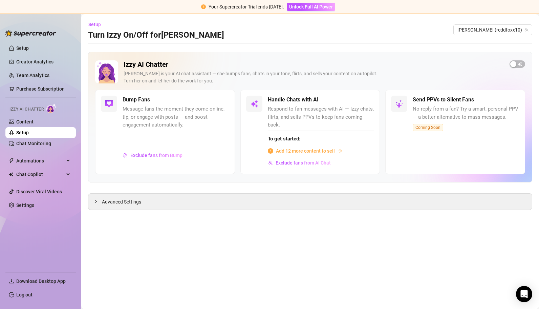
click at [96, 199] on icon "collapsed" at bounding box center [96, 201] width 4 height 4
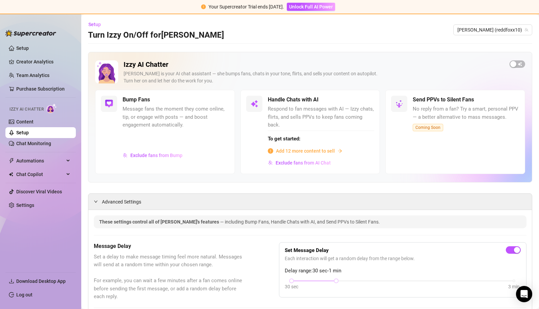
click at [28, 121] on link "Content" at bounding box center [24, 121] width 17 height 5
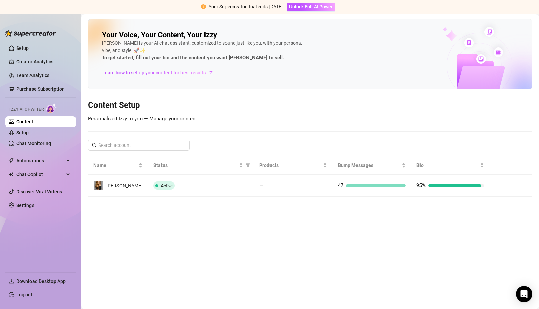
click at [186, 72] on span "Learn how to set up your content for best results" at bounding box center [154, 72] width 104 height 7
